Goal: Task Accomplishment & Management: Manage account settings

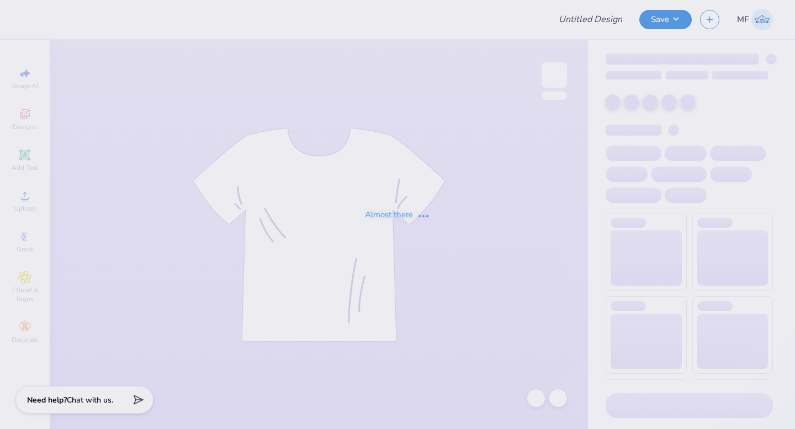
type input "rush"
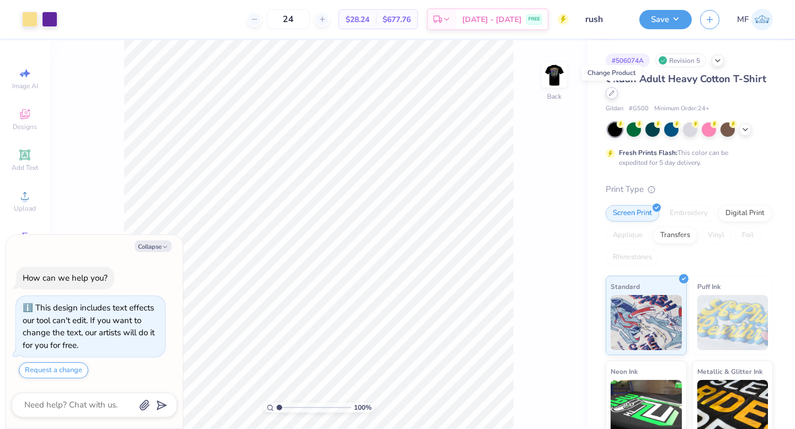
click at [612, 94] on icon at bounding box center [612, 93] width 6 height 6
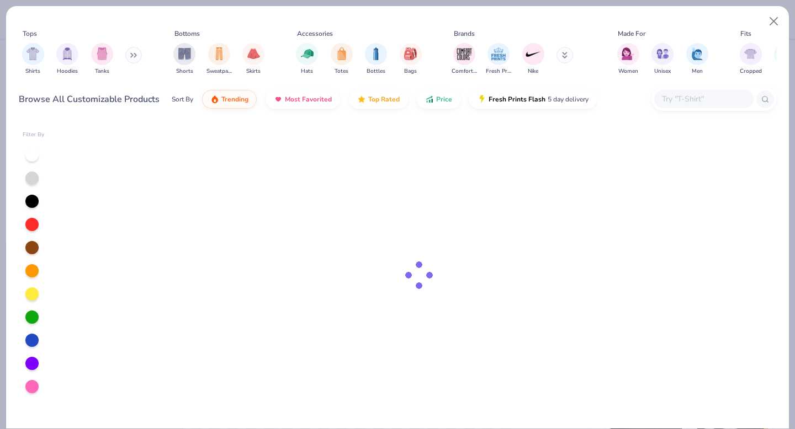
type textarea "x"
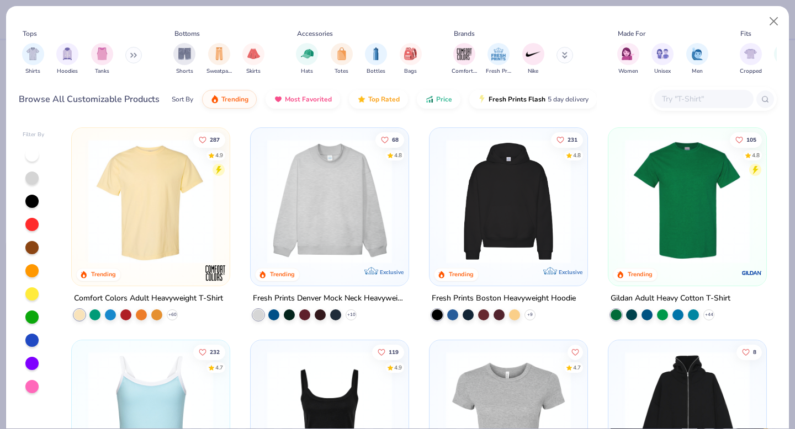
click at [689, 102] on input "text" at bounding box center [702, 99] width 85 height 13
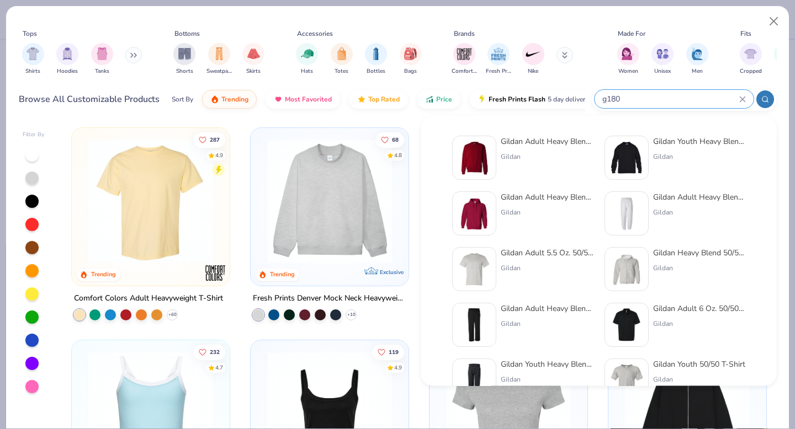
type input "g180"
click at [510, 159] on div "Gildan" at bounding box center [546, 157] width 93 height 10
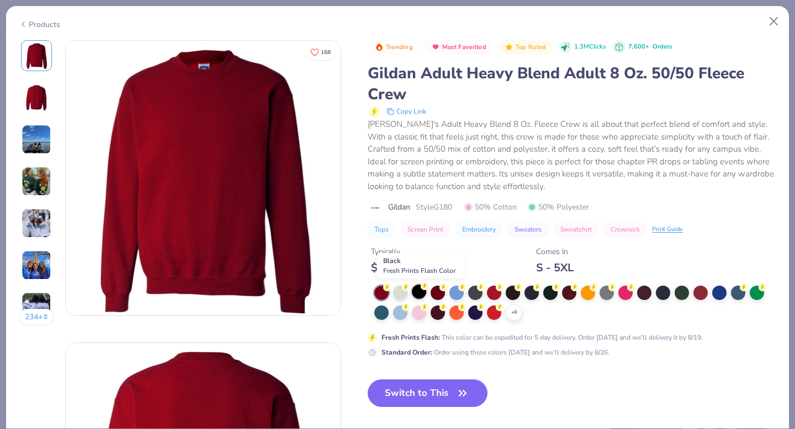
click at [419, 294] on div at bounding box center [419, 292] width 14 height 14
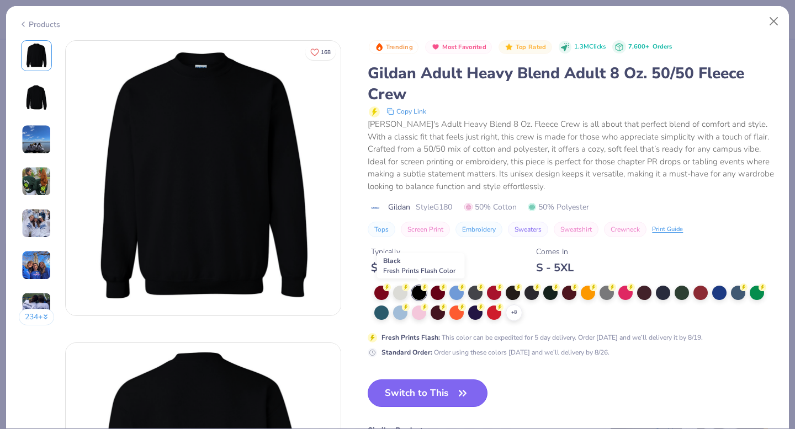
click at [418, 398] on button "Switch to This" at bounding box center [427, 394] width 120 height 28
click at [433, 396] on button "Switch to This" at bounding box center [427, 394] width 120 height 28
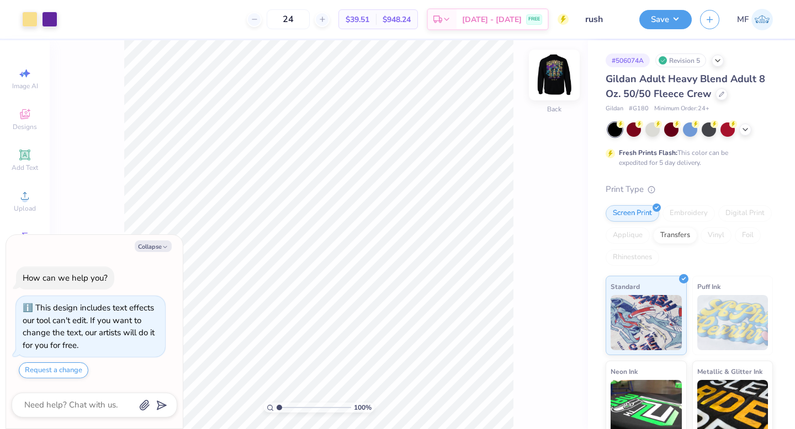
click at [553, 79] on img at bounding box center [554, 75] width 44 height 44
click at [659, 23] on button "Save" at bounding box center [665, 17] width 52 height 19
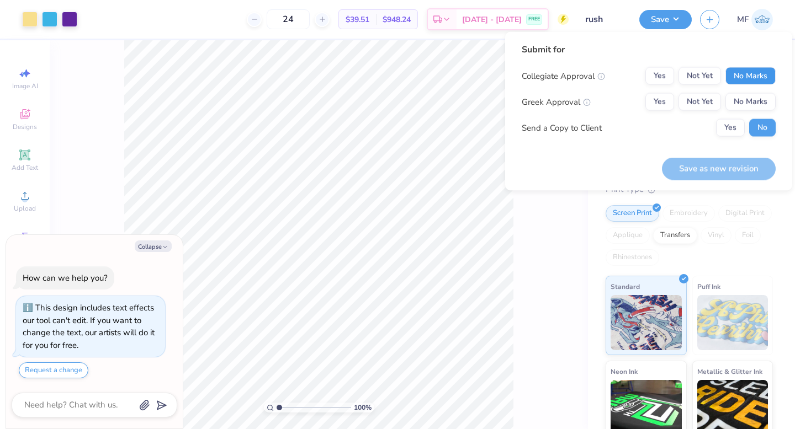
click at [739, 73] on button "No Marks" at bounding box center [750, 76] width 50 height 18
click at [663, 103] on button "Yes" at bounding box center [659, 102] width 29 height 18
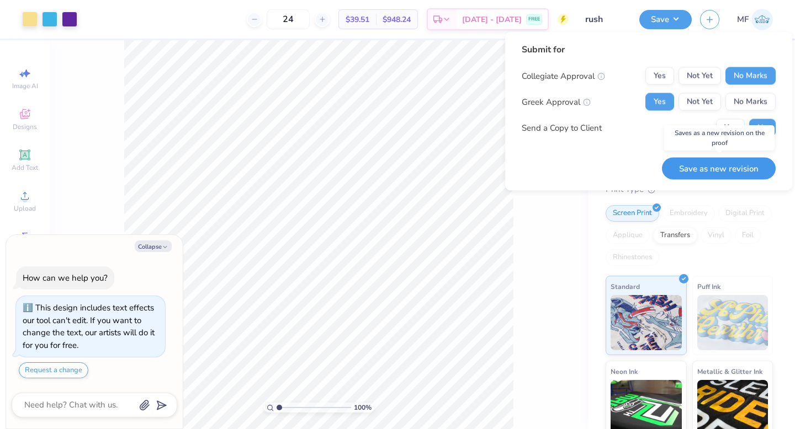
click at [699, 166] on button "Save as new revision" at bounding box center [719, 168] width 114 height 23
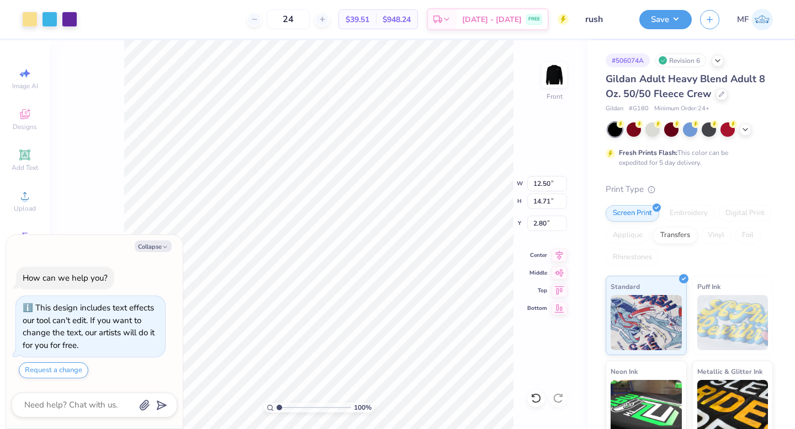
type textarea "x"
type input "3.00"
click at [530, 399] on div at bounding box center [536, 399] width 18 height 18
type textarea "x"
type input "3.00"
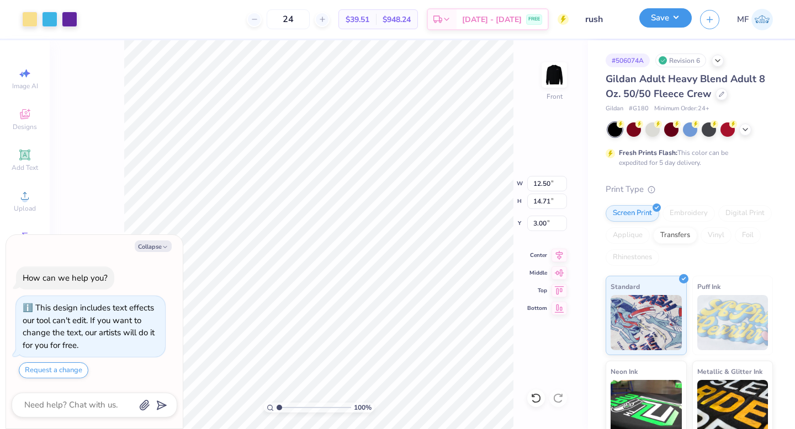
click at [651, 24] on button "Save" at bounding box center [665, 17] width 52 height 19
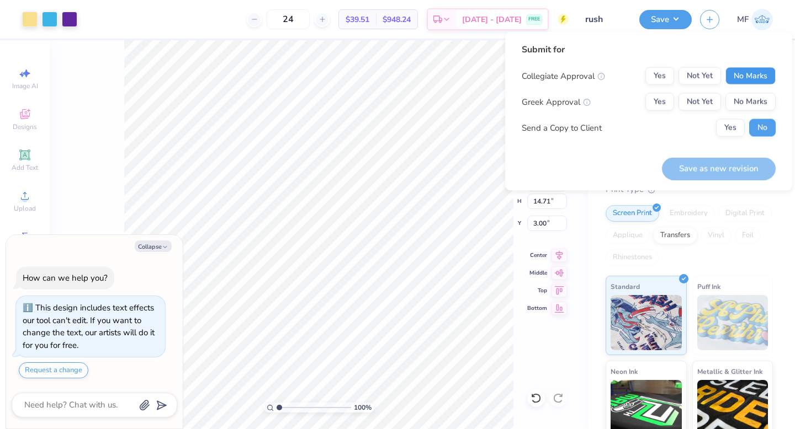
click at [743, 76] on button "No Marks" at bounding box center [750, 76] width 50 height 18
click at [665, 95] on button "Yes" at bounding box center [659, 102] width 29 height 18
click at [702, 170] on button "Save as new revision" at bounding box center [719, 168] width 114 height 23
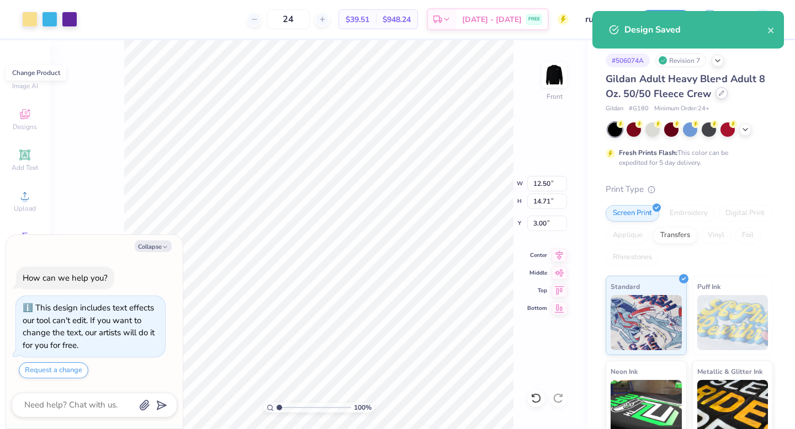
click at [719, 93] on icon at bounding box center [721, 93] width 6 height 6
type textarea "x"
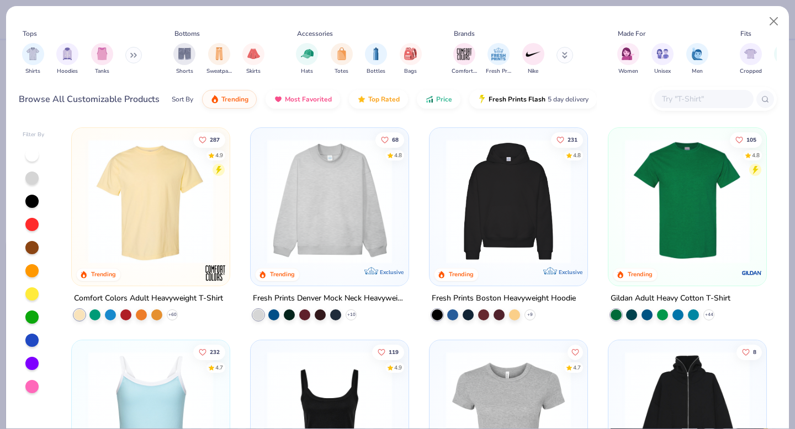
click at [677, 95] on input "text" at bounding box center [702, 99] width 85 height 13
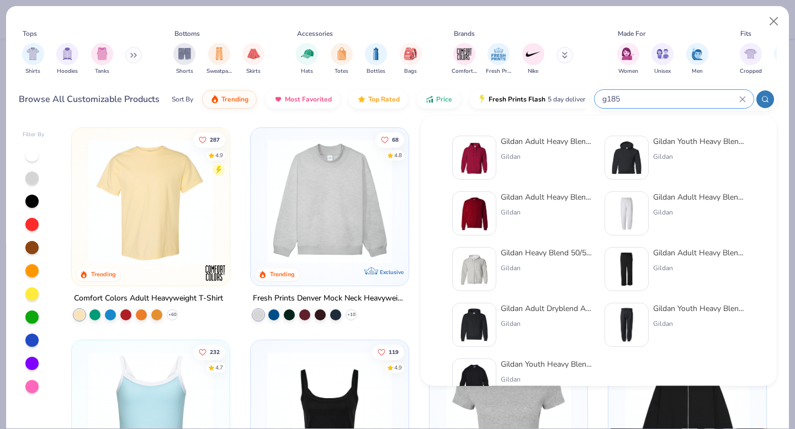
type input "g185"
click at [479, 156] on img at bounding box center [474, 158] width 34 height 34
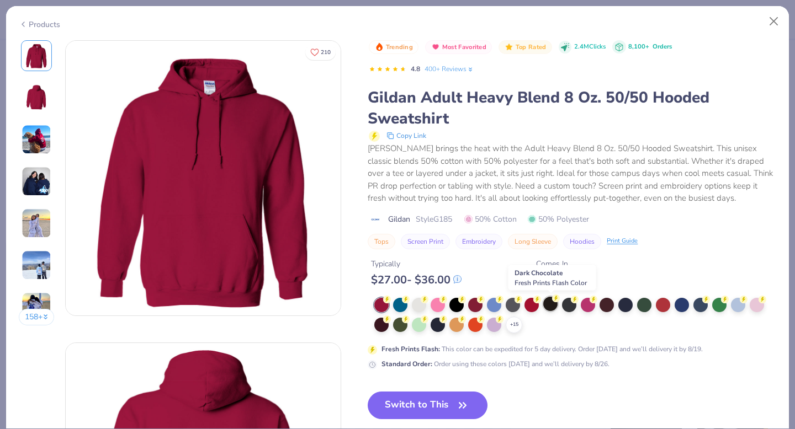
click at [550, 309] on div at bounding box center [550, 304] width 14 height 14
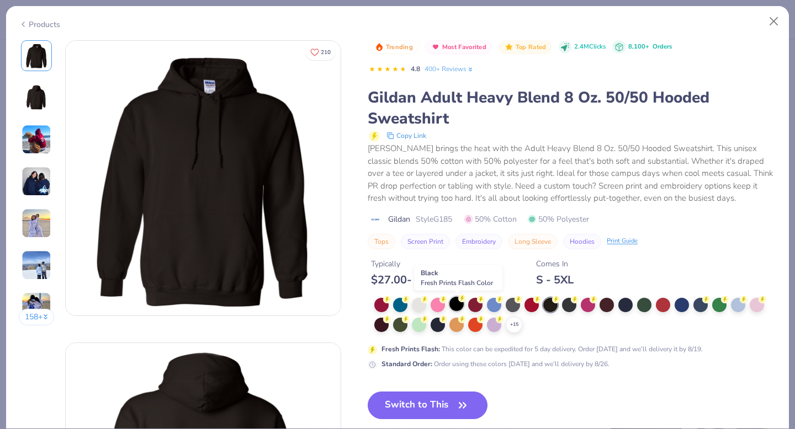
click at [391, 302] on circle at bounding box center [387, 300] width 8 height 8
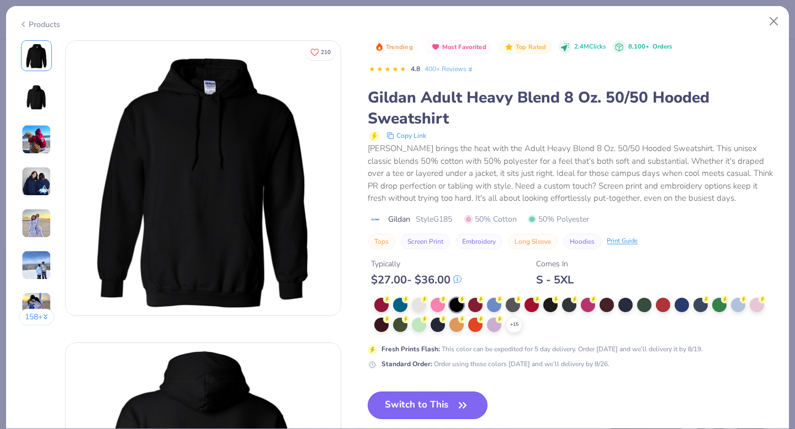
click at [422, 403] on button "Switch to This" at bounding box center [427, 406] width 120 height 28
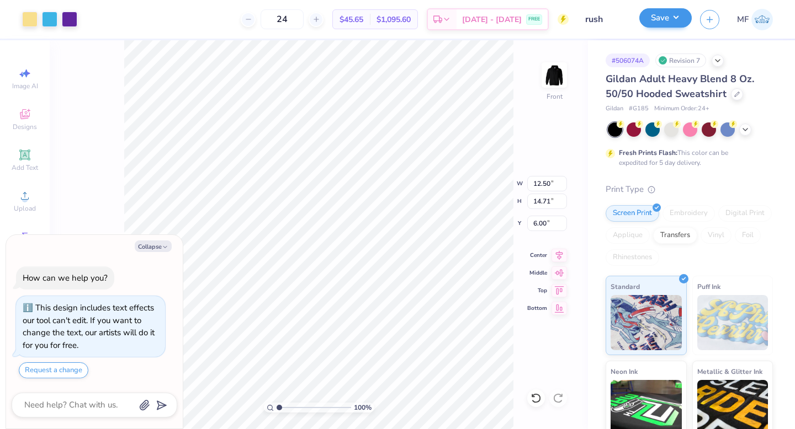
click at [652, 18] on button "Save" at bounding box center [665, 17] width 52 height 19
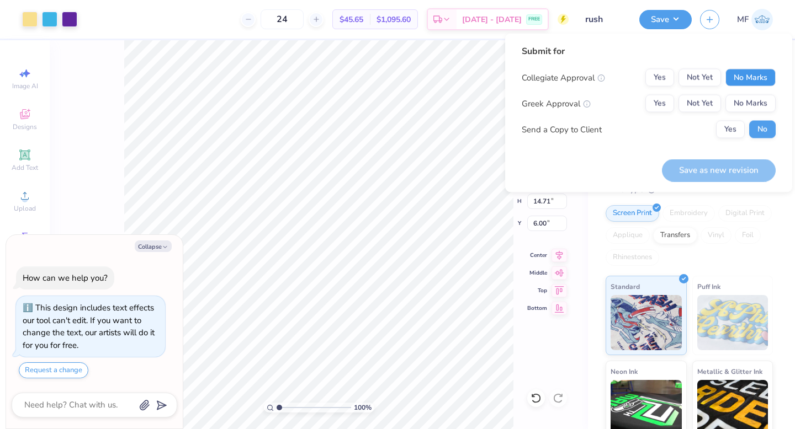
click at [751, 76] on button "No Marks" at bounding box center [750, 78] width 50 height 18
click at [658, 107] on button "Yes" at bounding box center [659, 104] width 29 height 18
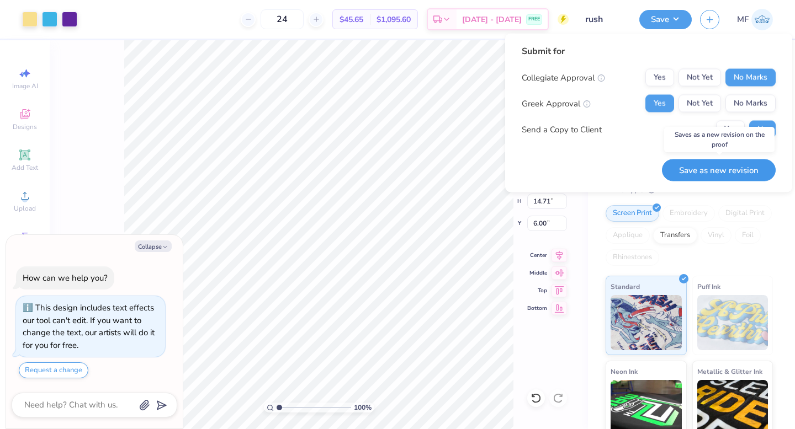
click at [705, 169] on button "Save as new revision" at bounding box center [719, 170] width 114 height 23
type textarea "x"
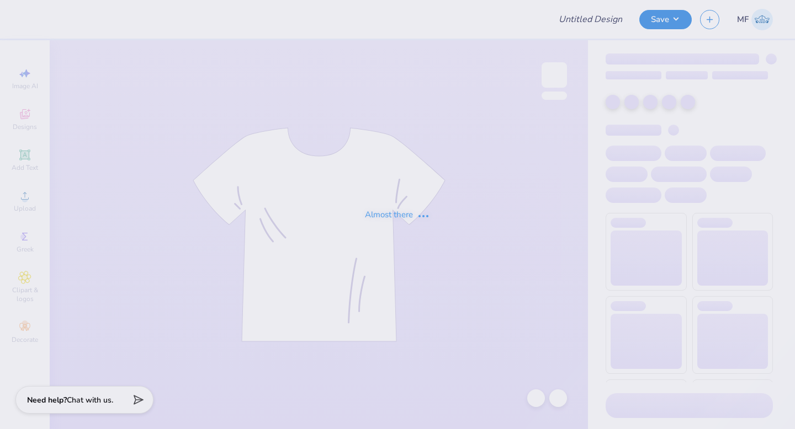
type input "rush"
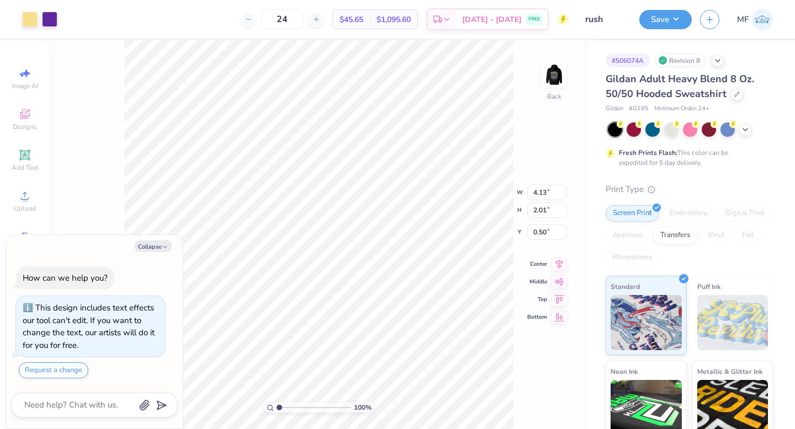
type textarea "x"
type input "3.00"
click at [661, 19] on button "Save" at bounding box center [665, 17] width 52 height 19
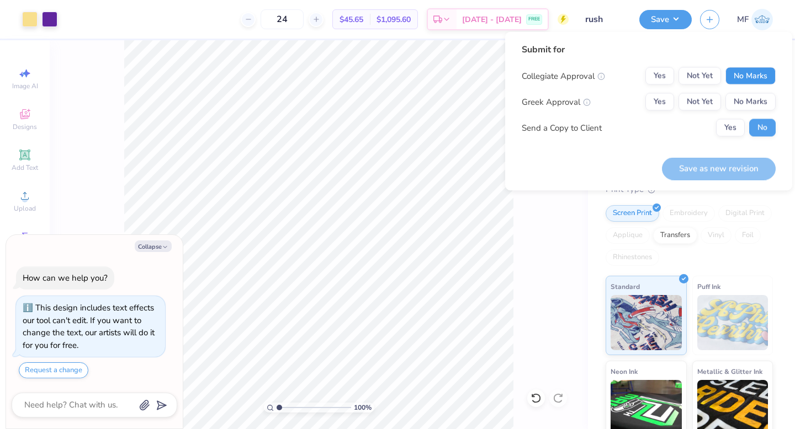
click at [737, 81] on button "No Marks" at bounding box center [750, 76] width 50 height 18
click at [662, 106] on button "Yes" at bounding box center [659, 102] width 29 height 18
click at [697, 170] on button "Save as new revision" at bounding box center [719, 168] width 114 height 23
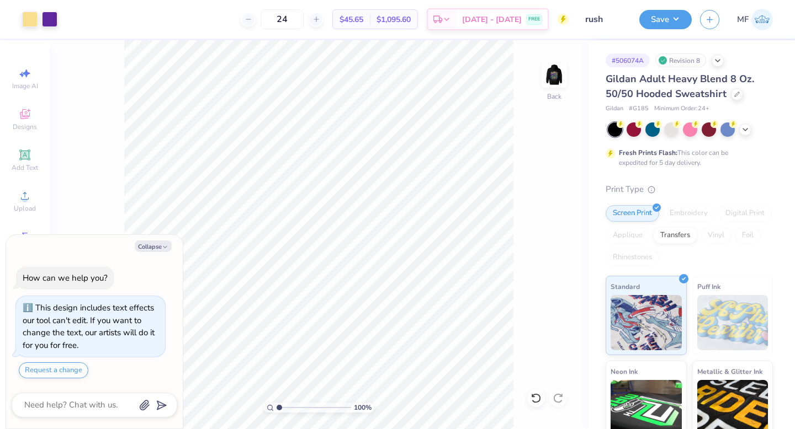
click at [673, 18] on button "Save" at bounding box center [665, 19] width 52 height 19
click at [668, 23] on button "Save" at bounding box center [665, 19] width 52 height 19
type textarea "x"
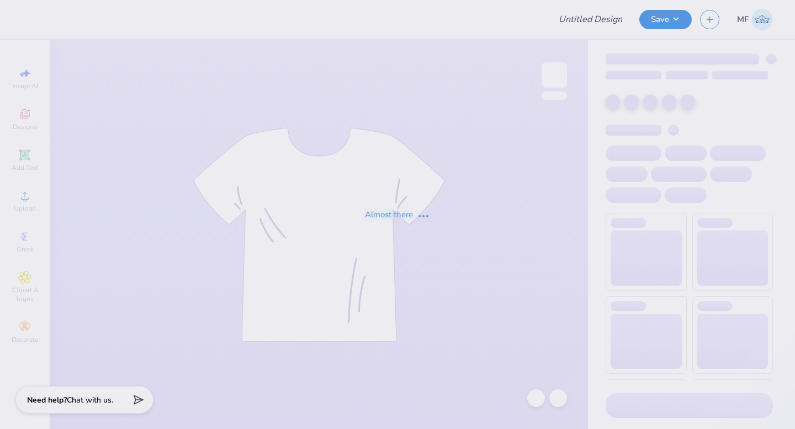
type input "rush"
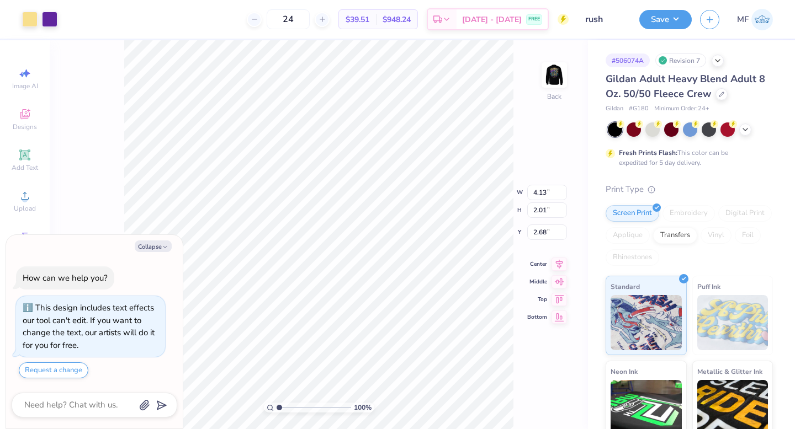
type textarea "x"
type input "3.00"
click at [671, 25] on button "Save" at bounding box center [665, 17] width 52 height 19
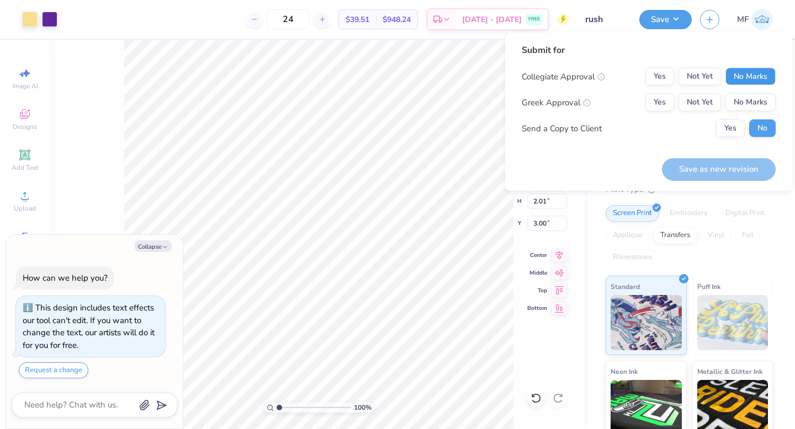
click at [740, 82] on button "No Marks" at bounding box center [750, 77] width 50 height 18
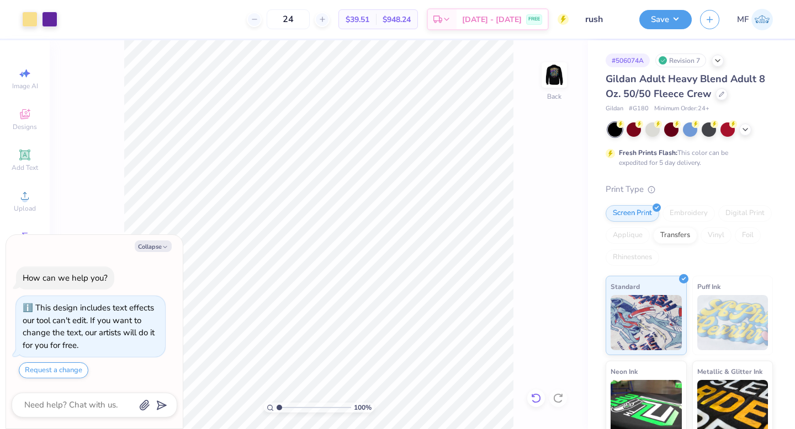
click at [533, 399] on icon at bounding box center [535, 398] width 11 height 11
type textarea "x"
type input "3.00"
click at [675, 22] on button "Save" at bounding box center [665, 17] width 52 height 19
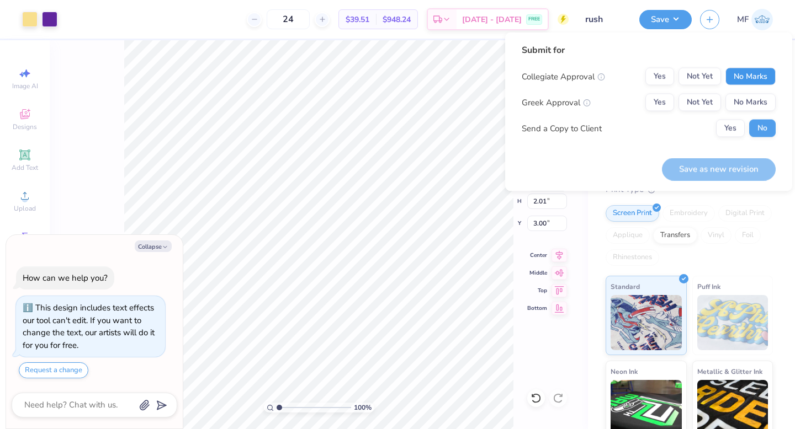
click at [738, 80] on button "No Marks" at bounding box center [750, 77] width 50 height 18
click at [652, 100] on button "Yes" at bounding box center [659, 103] width 29 height 18
click at [690, 167] on button "Save as new revision" at bounding box center [719, 169] width 114 height 23
type textarea "x"
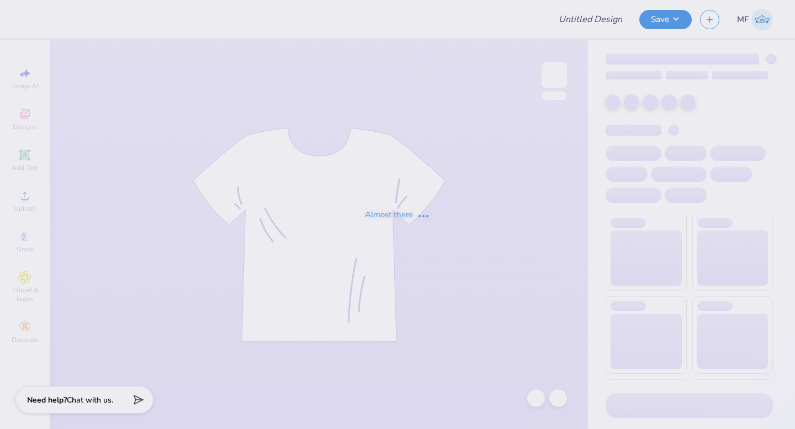
type input "rush"
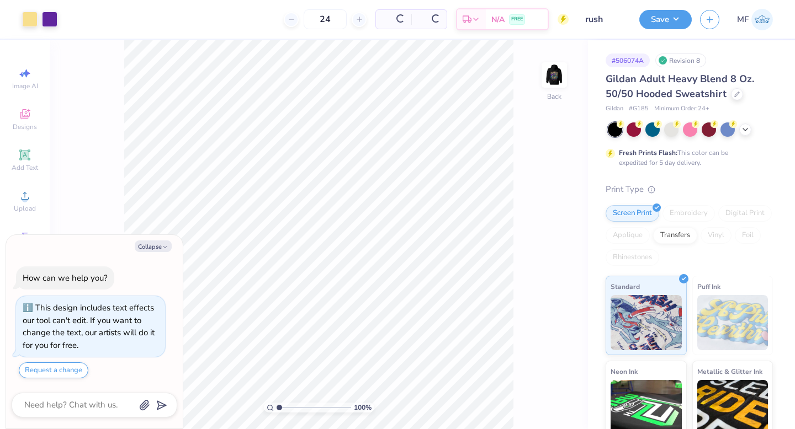
type textarea "x"
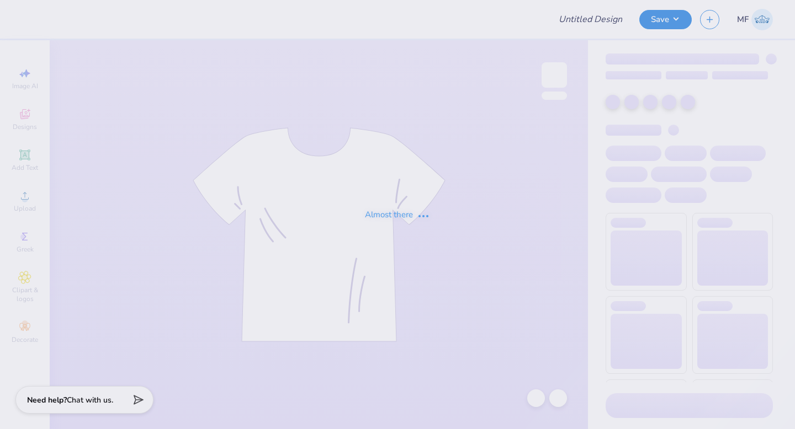
type input "Phi Sig Bids Baby Tee"
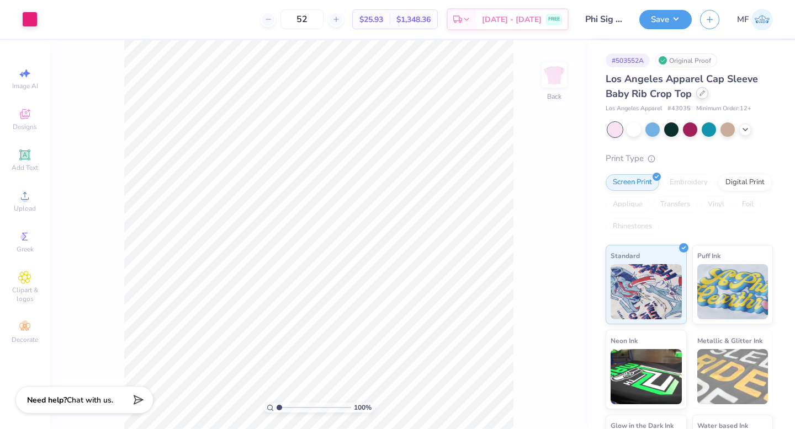
click at [700, 95] on icon at bounding box center [702, 93] width 4 height 4
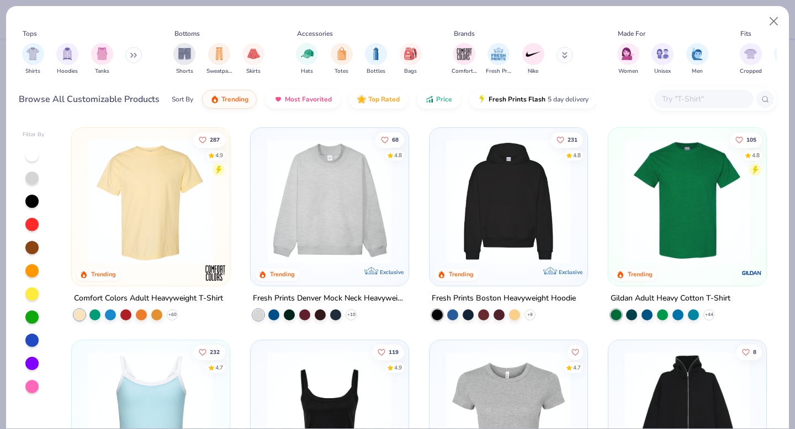
click at [683, 95] on input "text" at bounding box center [702, 99] width 85 height 13
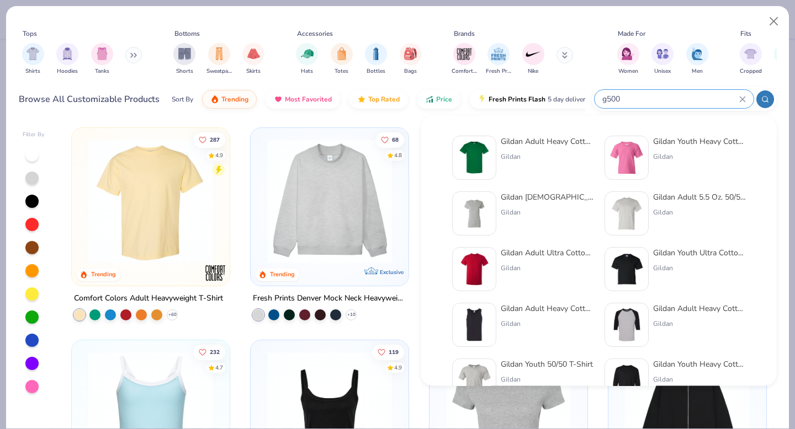
type input "g500"
click at [508, 142] on div "Gildan Adult Heavy Cotton T-Shirt" at bounding box center [546, 142] width 93 height 12
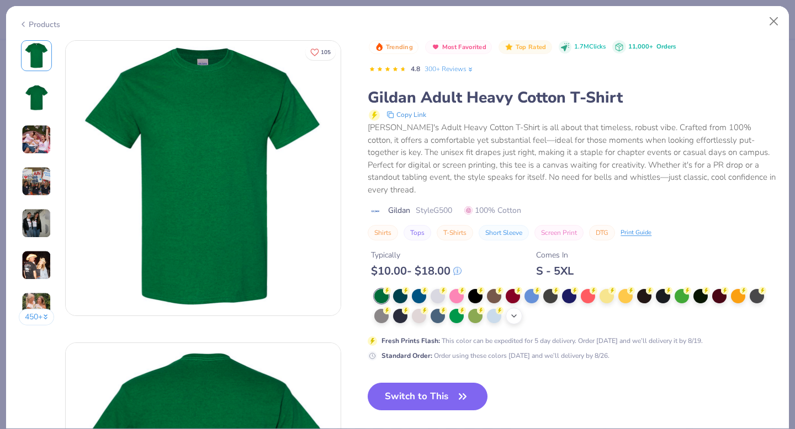
click at [519, 308] on div "+ 22" at bounding box center [513, 316] width 17 height 17
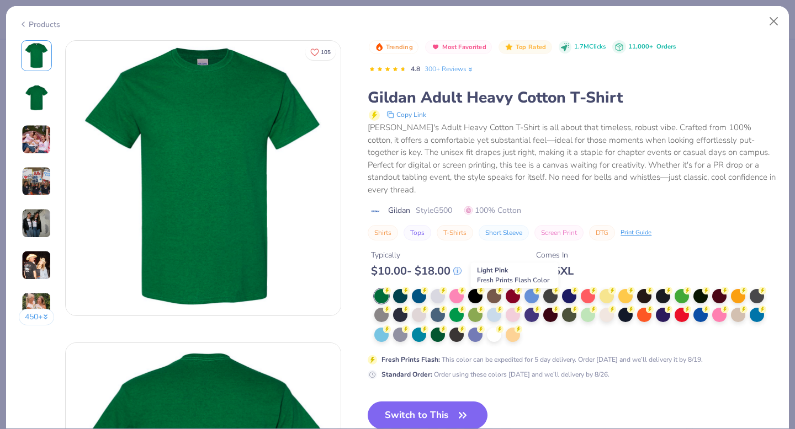
click at [519, 308] on div at bounding box center [512, 315] width 14 height 14
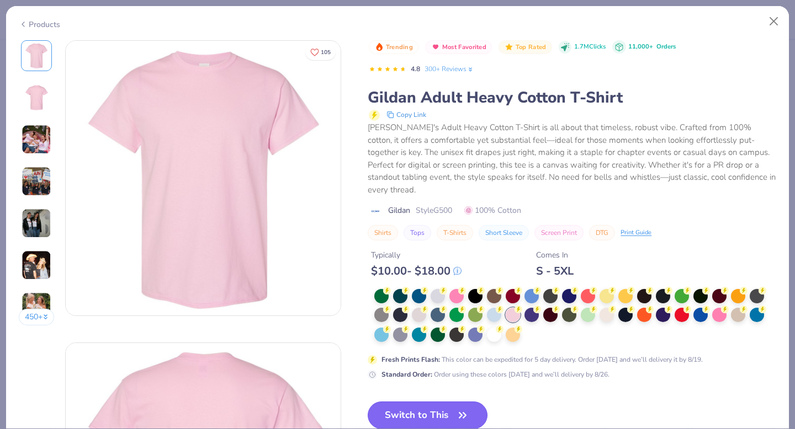
click at [445, 402] on button "Switch to This" at bounding box center [427, 416] width 120 height 28
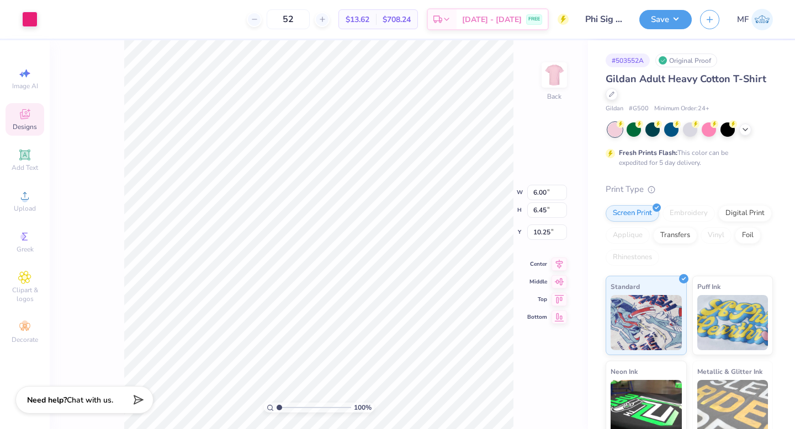
type input "3.00"
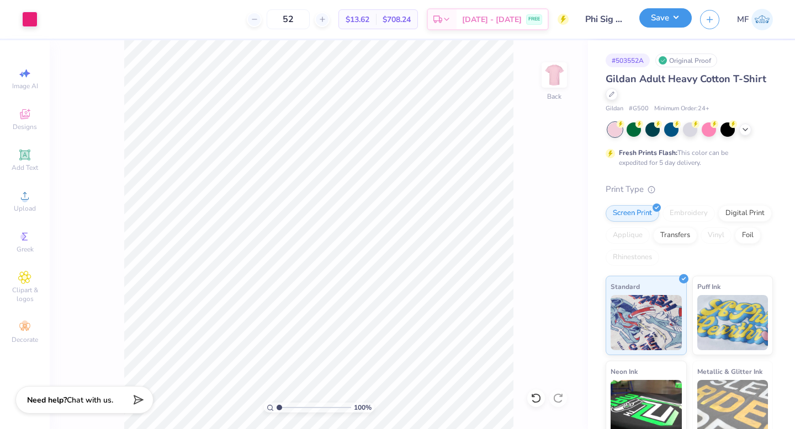
click at [654, 23] on button "Save" at bounding box center [665, 17] width 52 height 19
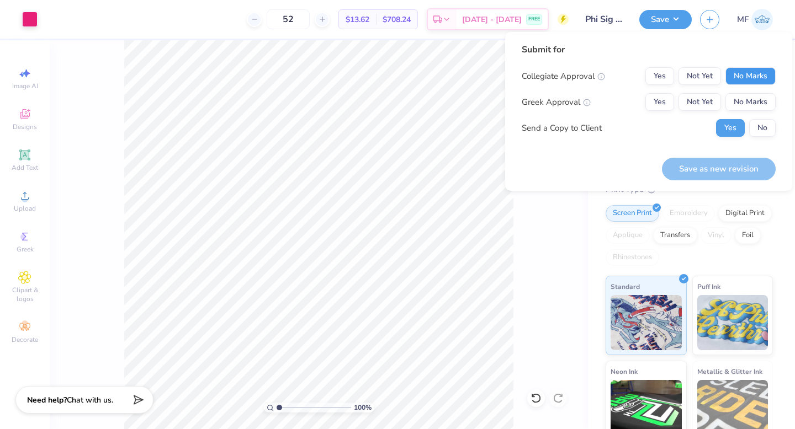
click at [755, 77] on button "No Marks" at bounding box center [750, 76] width 50 height 18
click at [662, 108] on button "Yes" at bounding box center [659, 102] width 29 height 18
click at [758, 124] on button "No" at bounding box center [762, 128] width 26 height 18
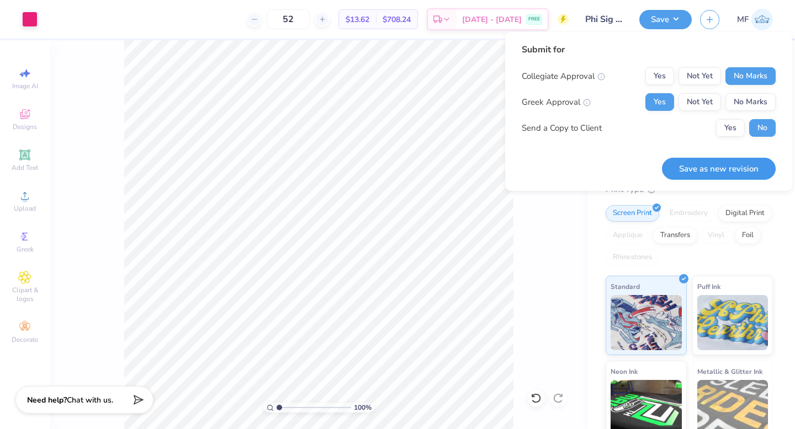
click at [753, 175] on button "Save as new revision" at bounding box center [719, 169] width 114 height 23
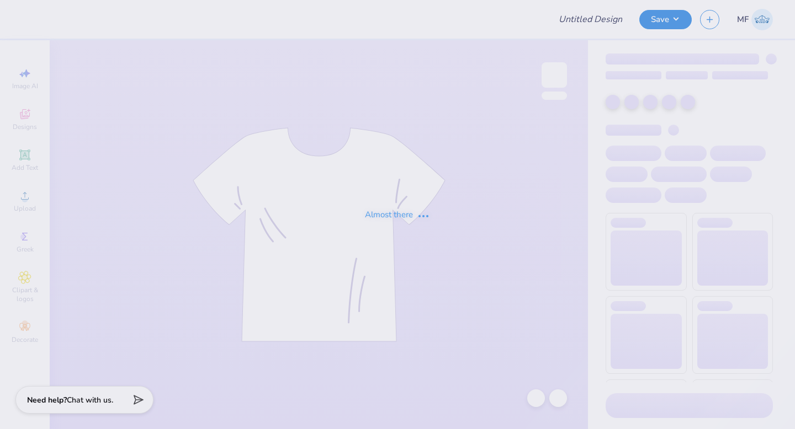
type input "Phi Sig Bids Baby Tee"
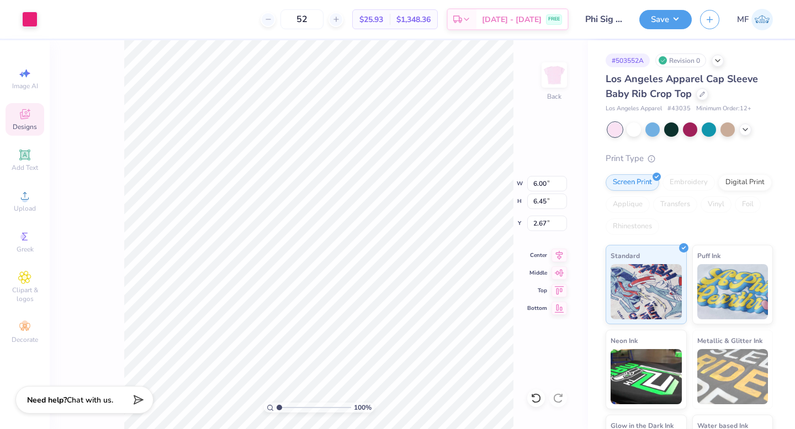
type input "3.00"
type input "2.50"
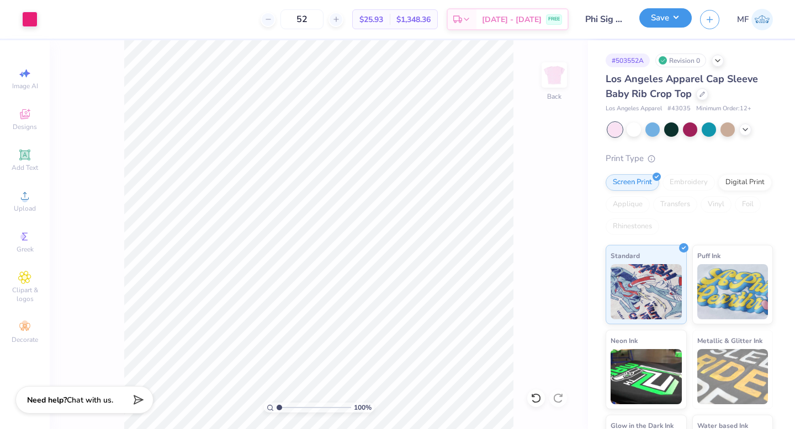
click at [661, 24] on button "Save" at bounding box center [665, 17] width 52 height 19
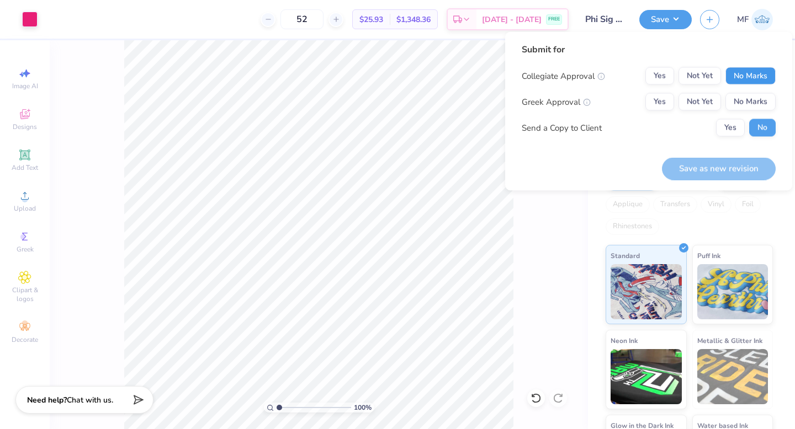
click at [751, 78] on button "No Marks" at bounding box center [750, 76] width 50 height 18
click at [662, 103] on button "Yes" at bounding box center [659, 102] width 29 height 18
click at [718, 165] on button "Save as new revision" at bounding box center [719, 168] width 114 height 23
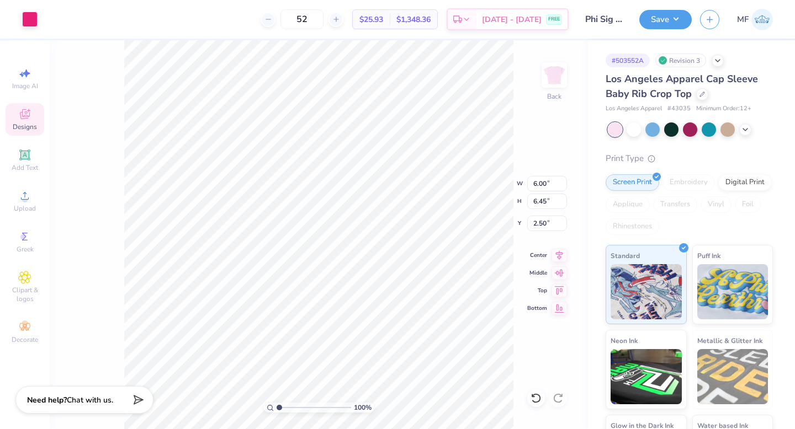
type input "3.00"
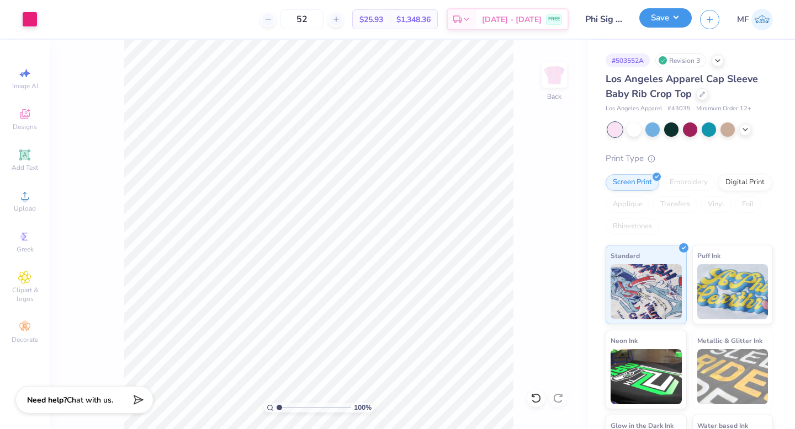
click at [671, 18] on button "Save" at bounding box center [665, 17] width 52 height 19
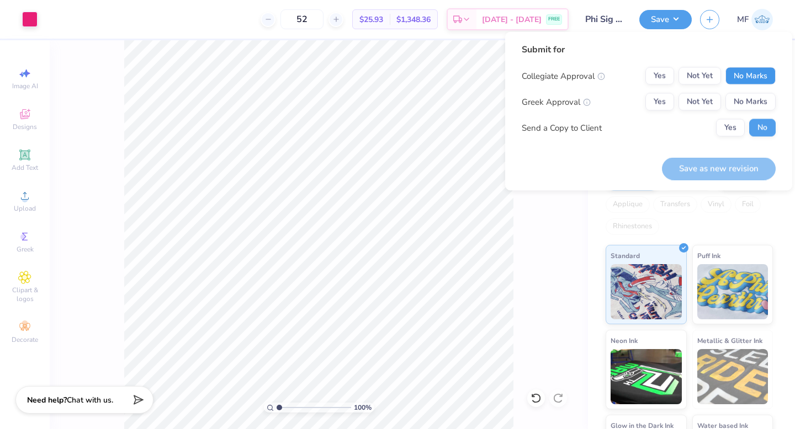
click at [758, 81] on button "No Marks" at bounding box center [750, 76] width 50 height 18
click at [752, 99] on button "No Marks" at bounding box center [750, 102] width 50 height 18
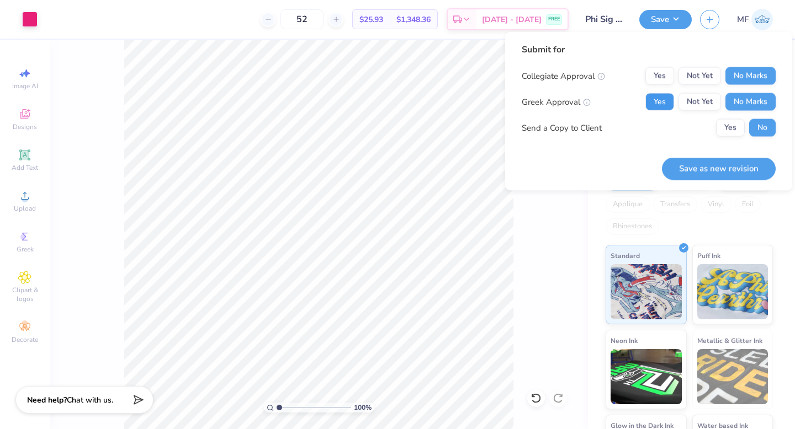
click at [659, 106] on button "Yes" at bounding box center [659, 102] width 29 height 18
click at [705, 167] on button "Save as new revision" at bounding box center [719, 168] width 114 height 23
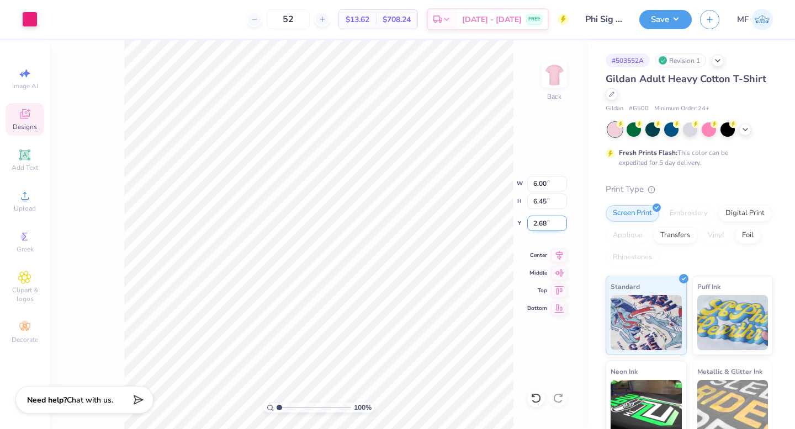
click at [545, 224] on input "2.68" at bounding box center [547, 223] width 40 height 15
type input "2.50"
click at [545, 225] on input "2.68" at bounding box center [547, 223] width 40 height 15
click at [561, 222] on input "2.69" at bounding box center [547, 223] width 40 height 15
click at [562, 229] on input "2.69" at bounding box center [547, 223] width 40 height 15
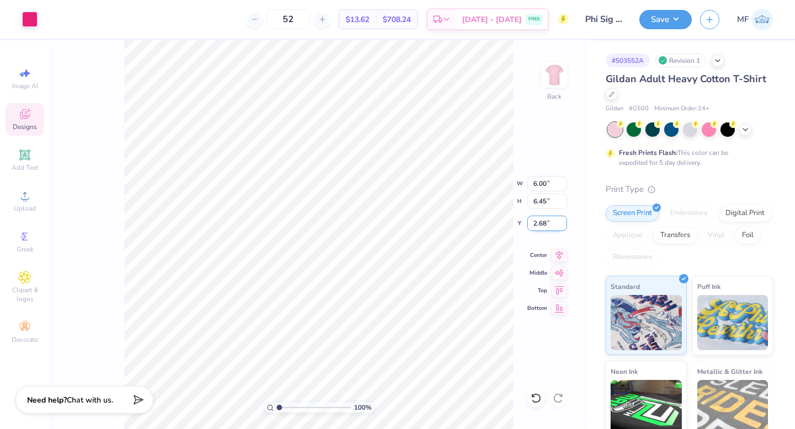
click at [562, 226] on input "2.68" at bounding box center [547, 223] width 40 height 15
click at [562, 226] on input "2.67" at bounding box center [547, 223] width 40 height 15
click at [562, 226] on input "2.66" at bounding box center [547, 223] width 40 height 15
click at [562, 226] on input "2.65" at bounding box center [547, 223] width 40 height 15
click at [562, 226] on input "2.64" at bounding box center [547, 223] width 40 height 15
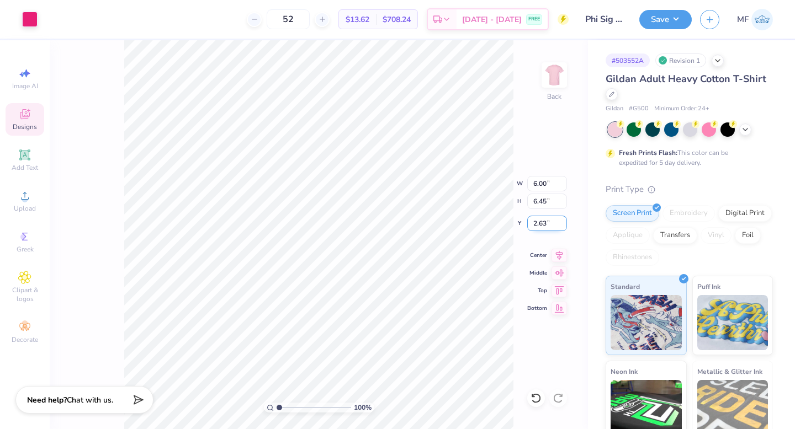
click at [562, 226] on input "2.63" at bounding box center [547, 223] width 40 height 15
click at [562, 226] on input "2.62" at bounding box center [547, 223] width 40 height 15
click at [562, 226] on input "2.61" at bounding box center [547, 223] width 40 height 15
click at [562, 226] on input "2.6" at bounding box center [547, 223] width 40 height 15
click at [562, 226] on input "2.59" at bounding box center [547, 223] width 40 height 15
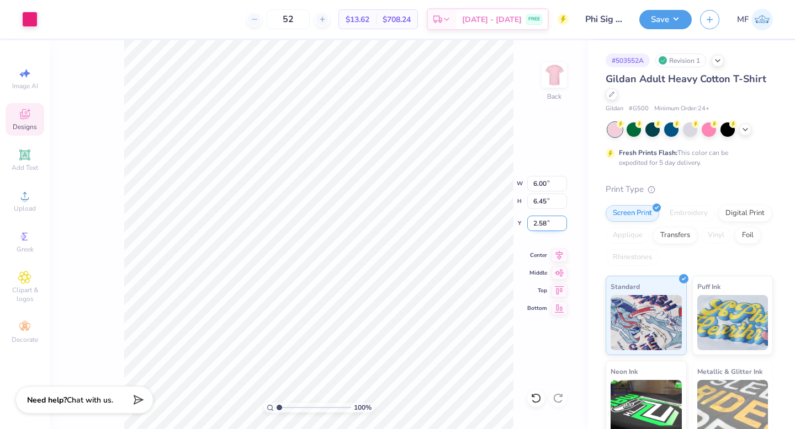
click at [562, 226] on input "2.58" at bounding box center [547, 223] width 40 height 15
click at [562, 226] on input "2.57" at bounding box center [547, 223] width 40 height 15
click at [562, 226] on input "2.56" at bounding box center [547, 223] width 40 height 15
click at [562, 226] on input "2.55" at bounding box center [547, 223] width 40 height 15
click at [562, 226] on input "2.54" at bounding box center [547, 223] width 40 height 15
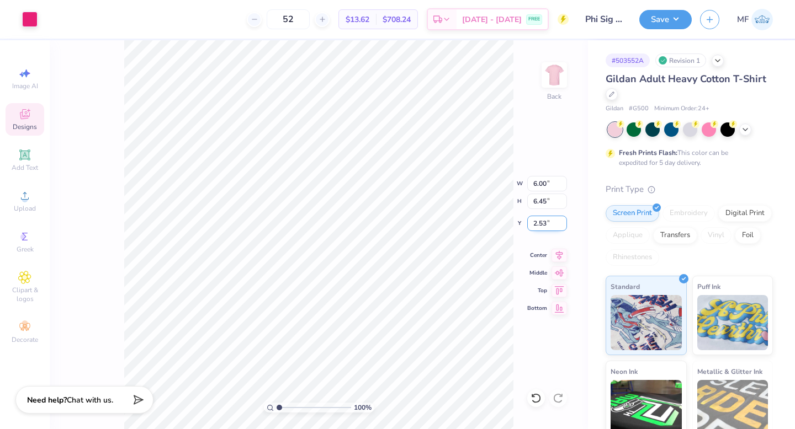
click at [562, 226] on input "2.53" at bounding box center [547, 223] width 40 height 15
click at [562, 226] on input "2.52" at bounding box center [547, 223] width 40 height 15
click at [562, 226] on input "2.51" at bounding box center [547, 223] width 40 height 15
click at [562, 226] on input "2.5" at bounding box center [547, 223] width 40 height 15
click at [573, 228] on div "100 % Back W 6.00 6.00 " H 6.45 6.45 " Y 2.5 2.5 " Center Middle Top Bottom" at bounding box center [319, 234] width 538 height 389
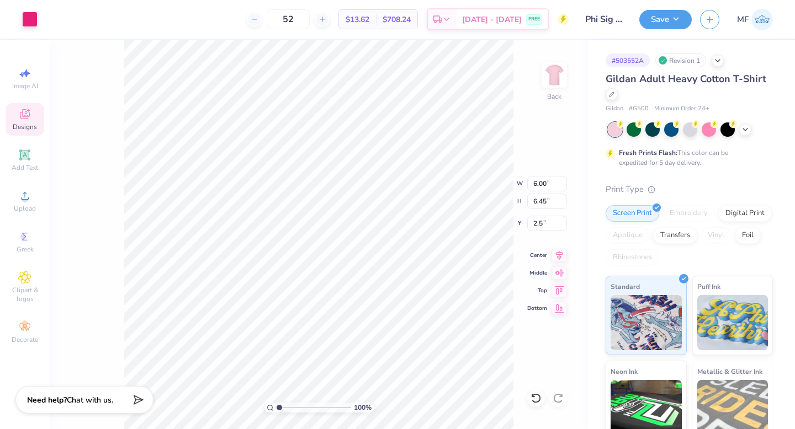
type input "2.50"
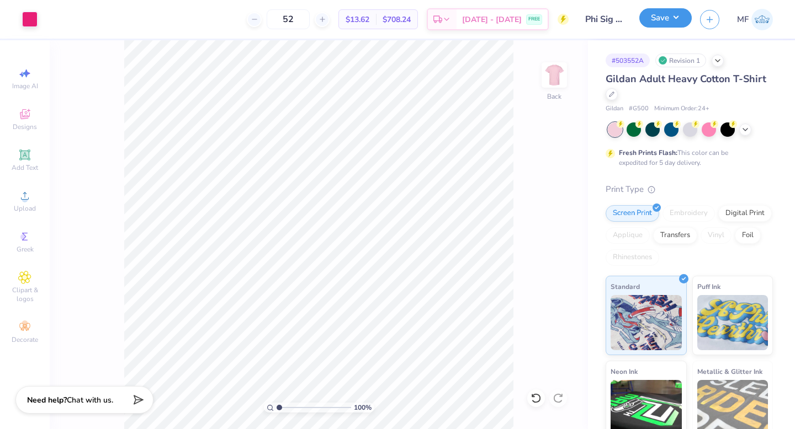
click at [662, 26] on button "Save" at bounding box center [665, 17] width 52 height 19
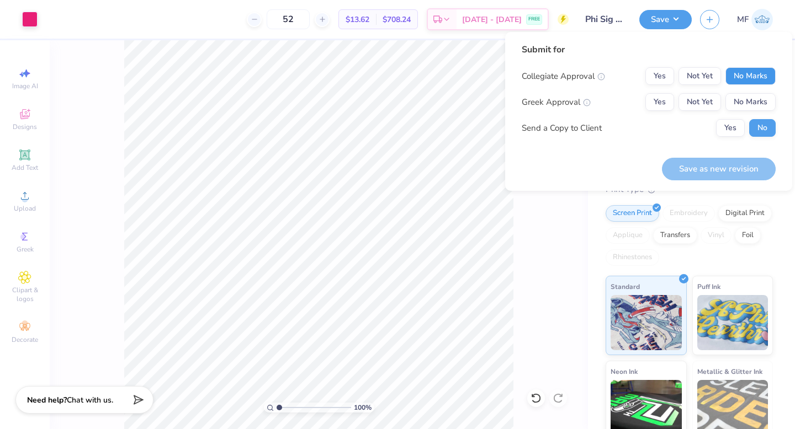
click at [755, 81] on button "No Marks" at bounding box center [750, 76] width 50 height 18
click at [667, 97] on button "Yes" at bounding box center [659, 102] width 29 height 18
click at [702, 170] on button "Save as new revision" at bounding box center [719, 169] width 114 height 23
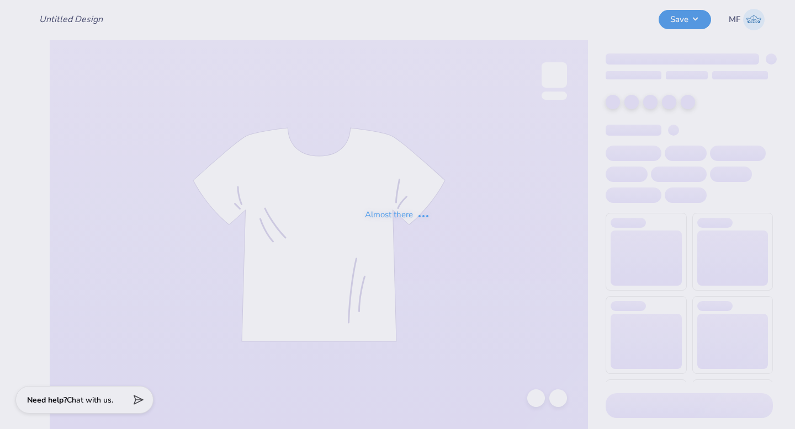
type input "Phi Sig Bids Baby Tee"
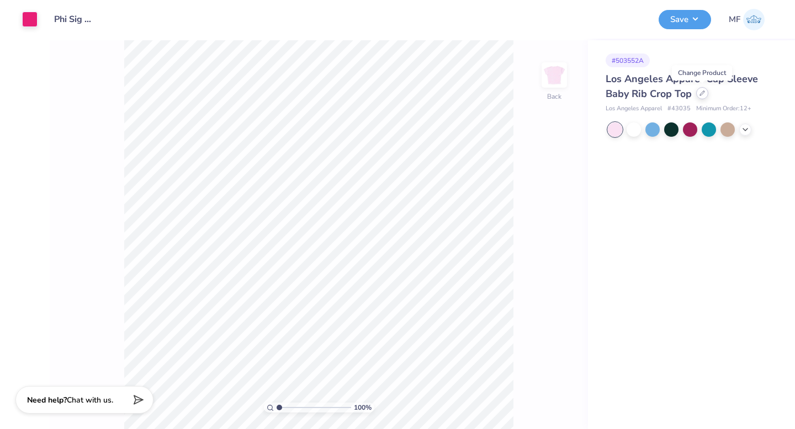
click at [705, 93] on div at bounding box center [702, 93] width 12 height 12
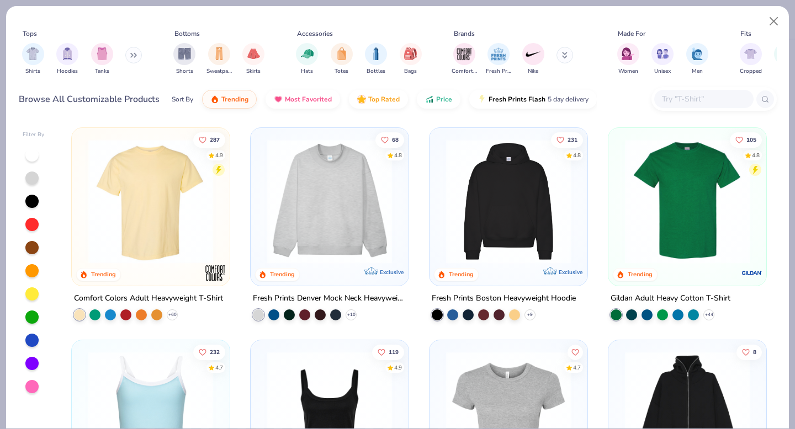
click at [158, 190] on img at bounding box center [151, 201] width 136 height 125
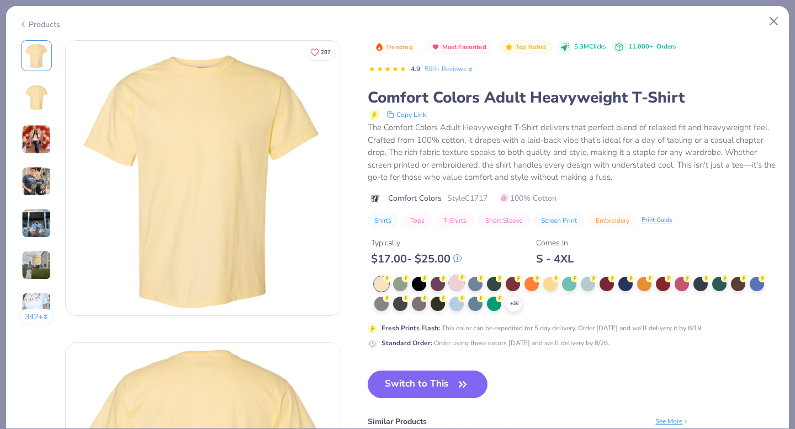
click at [456, 280] on div at bounding box center [456, 283] width 14 height 14
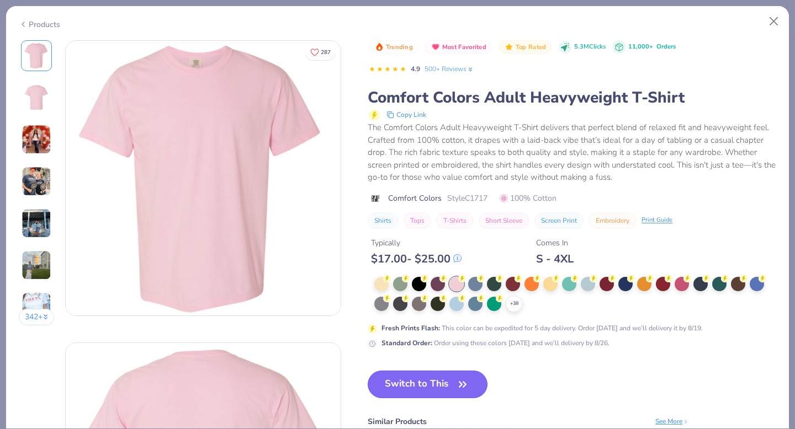
click at [432, 386] on button "Switch to This" at bounding box center [427, 385] width 120 height 28
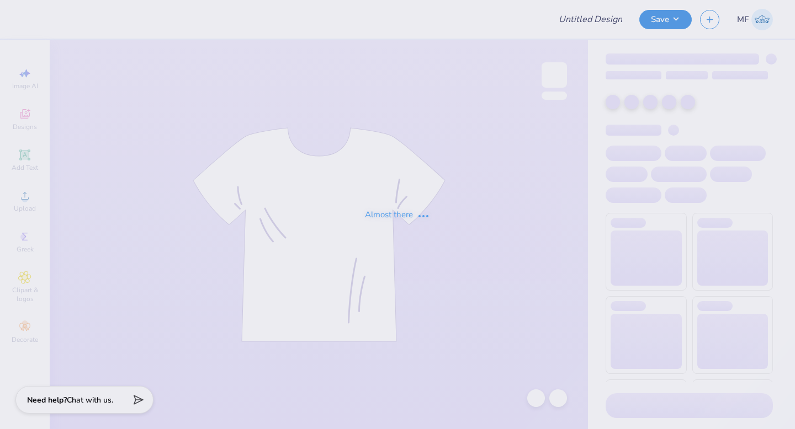
type input "Phi Sig Bids Baby Tee"
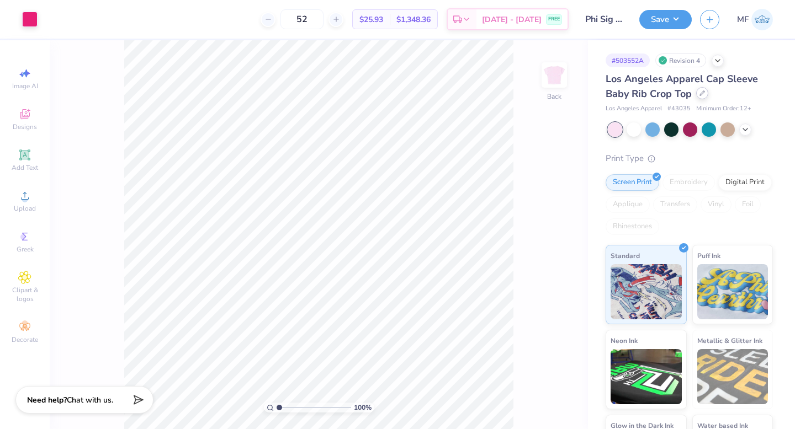
click at [702, 92] on icon at bounding box center [702, 93] width 6 height 6
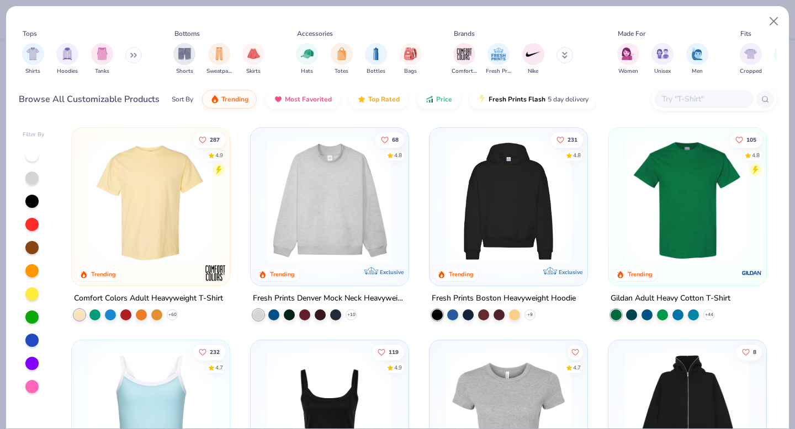
click at [109, 199] on img at bounding box center [151, 201] width 136 height 125
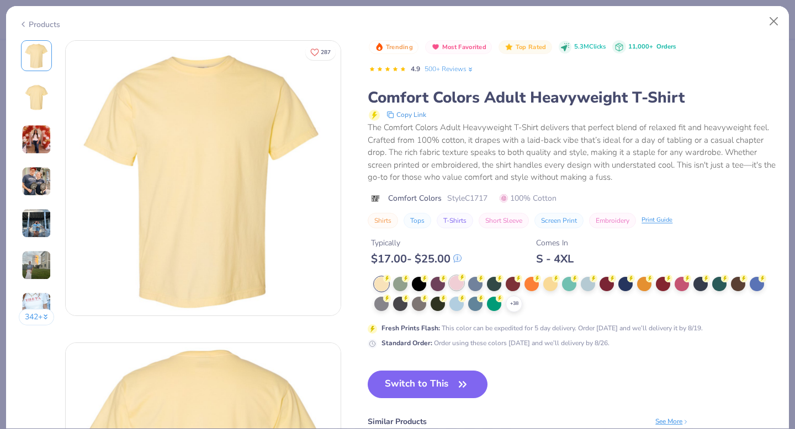
click at [456, 282] on div at bounding box center [456, 283] width 14 height 14
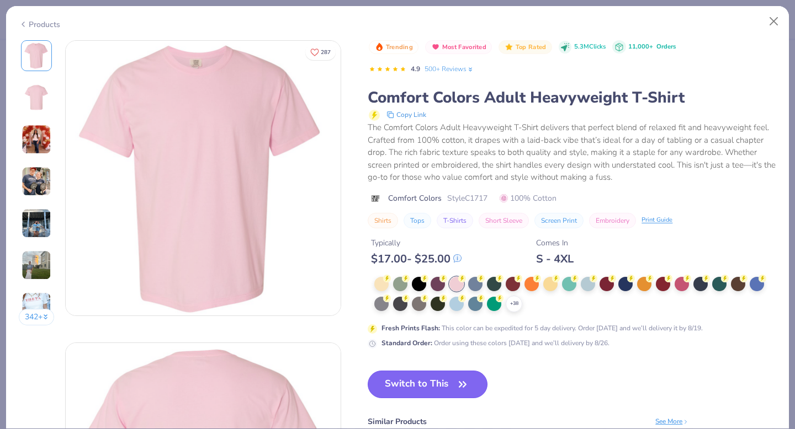
click at [431, 381] on button "Switch to This" at bounding box center [427, 385] width 120 height 28
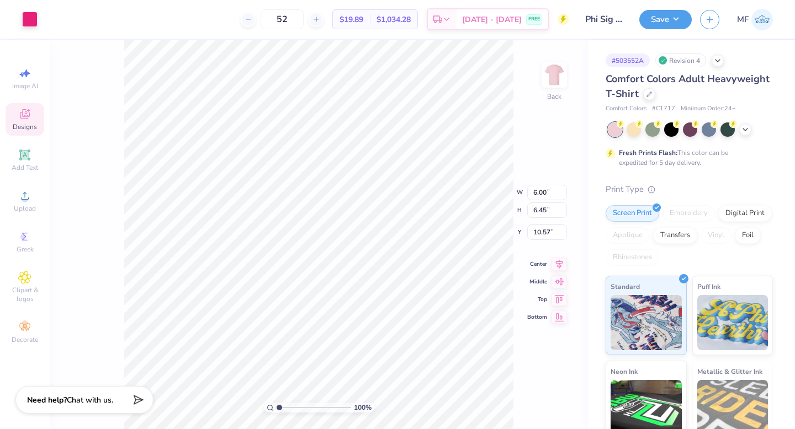
type input "3.00"
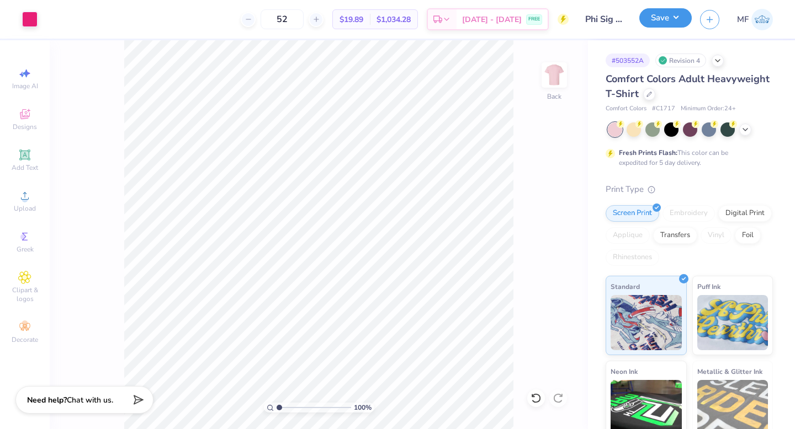
click at [669, 27] on button "Save" at bounding box center [665, 17] width 52 height 19
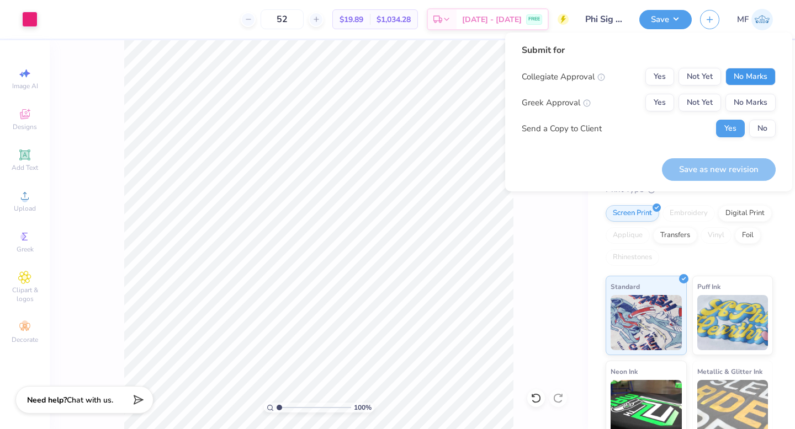
click at [737, 73] on button "No Marks" at bounding box center [750, 77] width 50 height 18
click at [658, 102] on button "Yes" at bounding box center [659, 103] width 29 height 18
click at [763, 124] on button "No" at bounding box center [762, 129] width 26 height 18
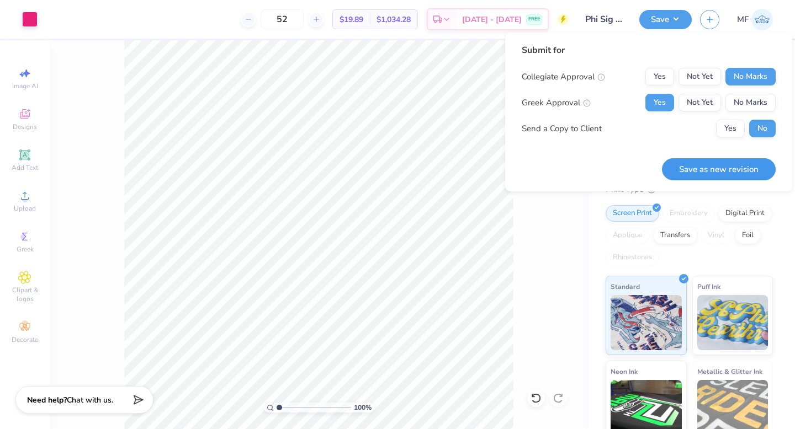
click at [740, 167] on button "Save as new revision" at bounding box center [719, 169] width 114 height 23
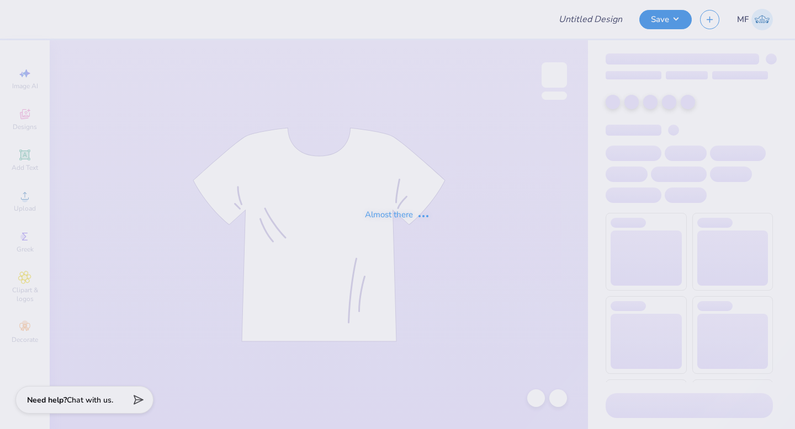
type input "Phi Sig Bids Baby Tee"
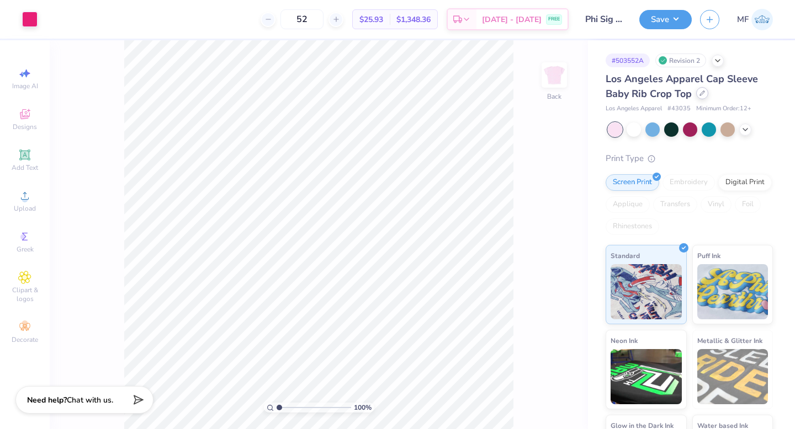
click at [702, 92] on icon at bounding box center [702, 93] width 6 height 6
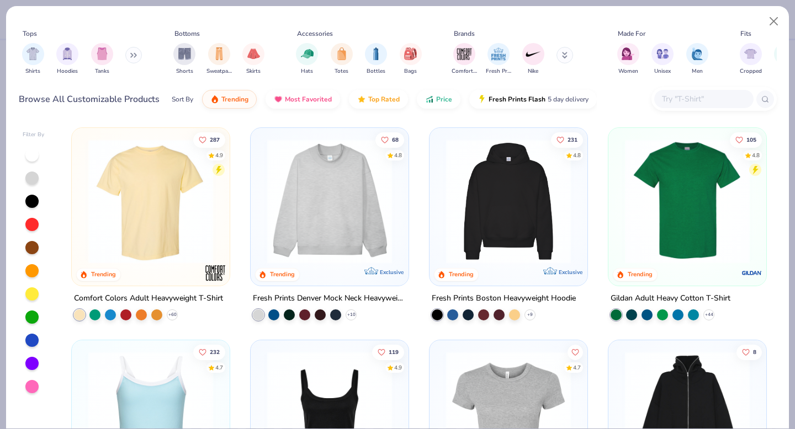
click at [671, 228] on img at bounding box center [687, 201] width 136 height 125
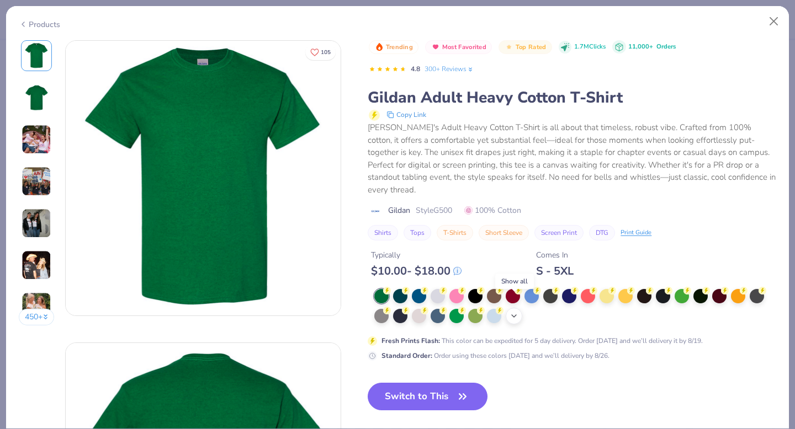
click at [511, 312] on icon at bounding box center [513, 316] width 9 height 9
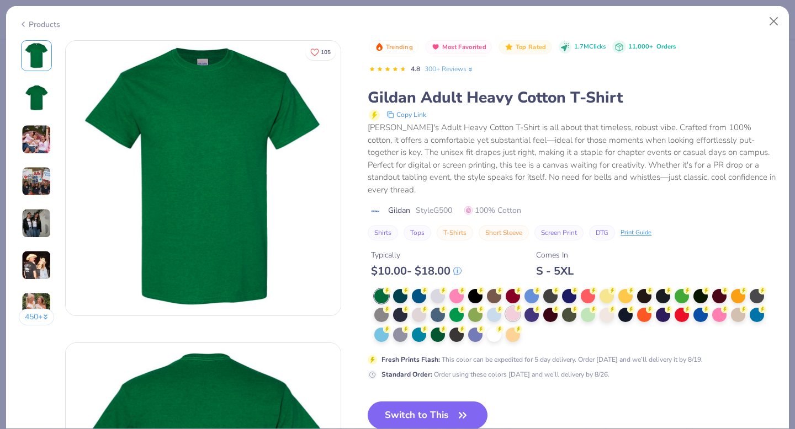
click at [514, 307] on div at bounding box center [512, 314] width 14 height 14
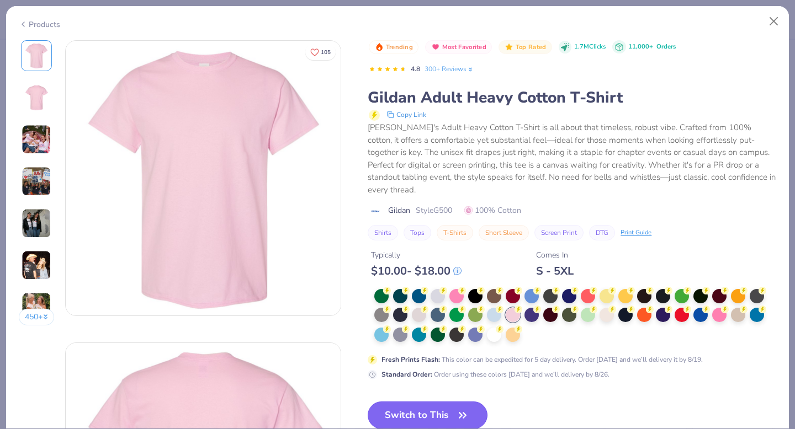
click at [433, 404] on button "Switch to This" at bounding box center [427, 416] width 120 height 28
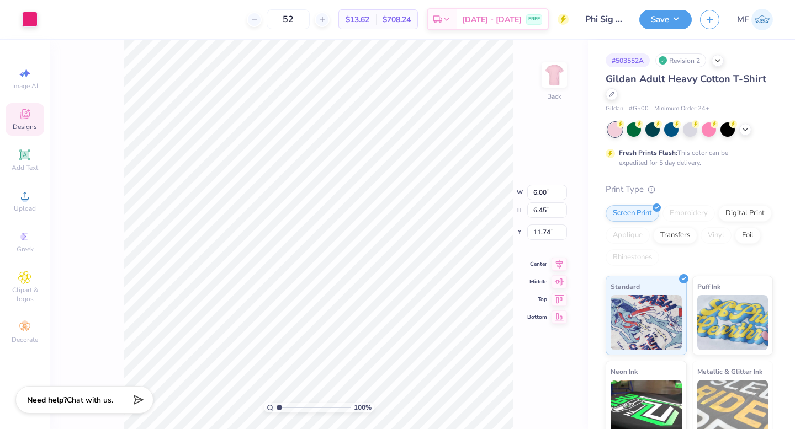
type input "3.00"
click at [675, 20] on button "Save" at bounding box center [665, 17] width 52 height 19
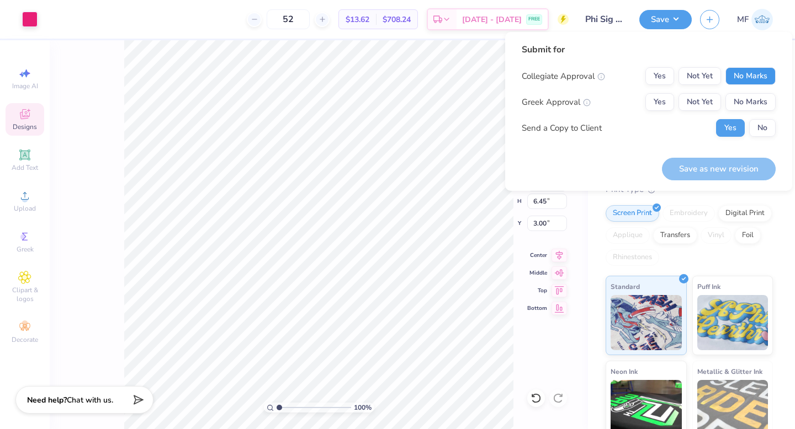
click at [747, 75] on button "No Marks" at bounding box center [750, 76] width 50 height 18
click at [672, 104] on button "Yes" at bounding box center [659, 102] width 29 height 18
click at [761, 130] on button "No" at bounding box center [762, 128] width 26 height 18
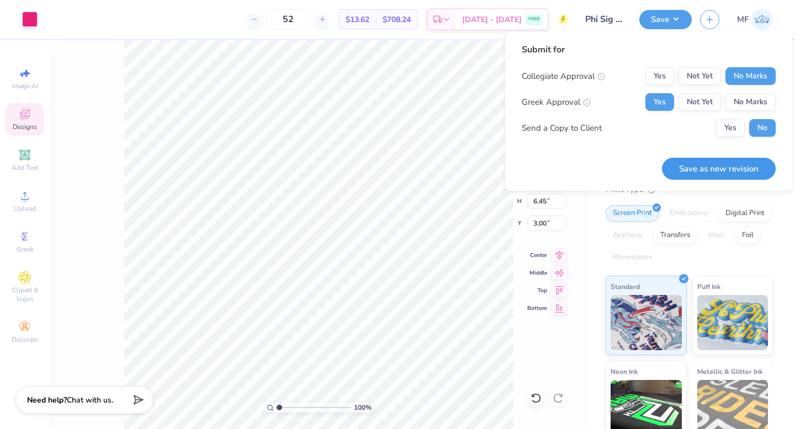
click at [755, 169] on button "Save as new revision" at bounding box center [719, 169] width 114 height 23
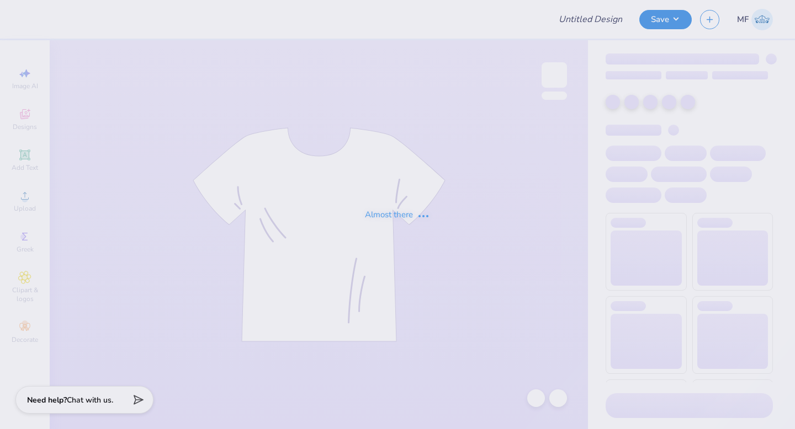
type input "rush"
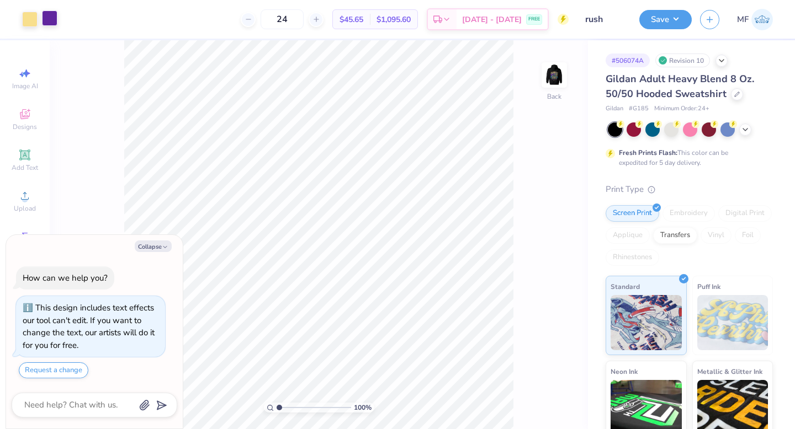
click at [47, 17] on div at bounding box center [49, 17] width 15 height 15
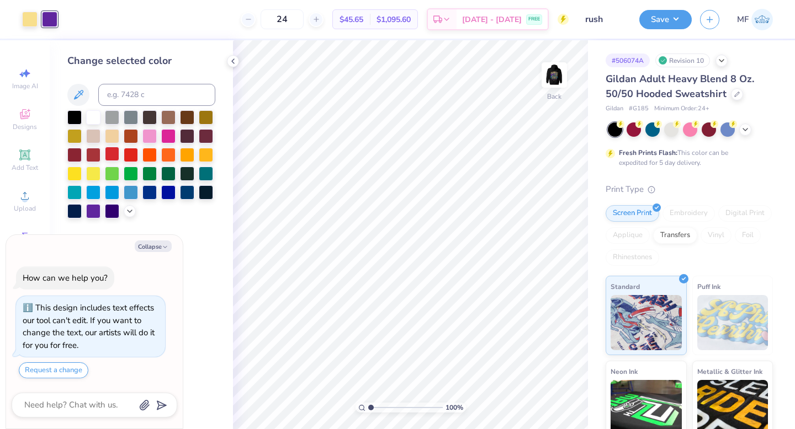
click at [112, 154] on div at bounding box center [112, 154] width 14 height 14
click at [554, 73] on img at bounding box center [554, 75] width 44 height 44
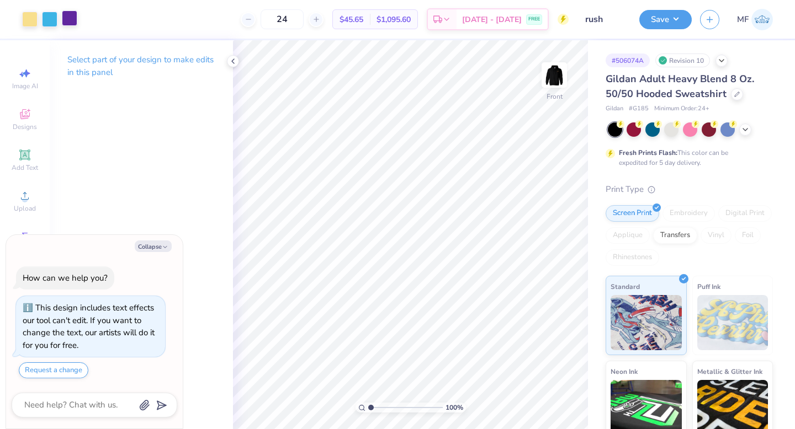
click at [70, 21] on div at bounding box center [69, 17] width 15 height 15
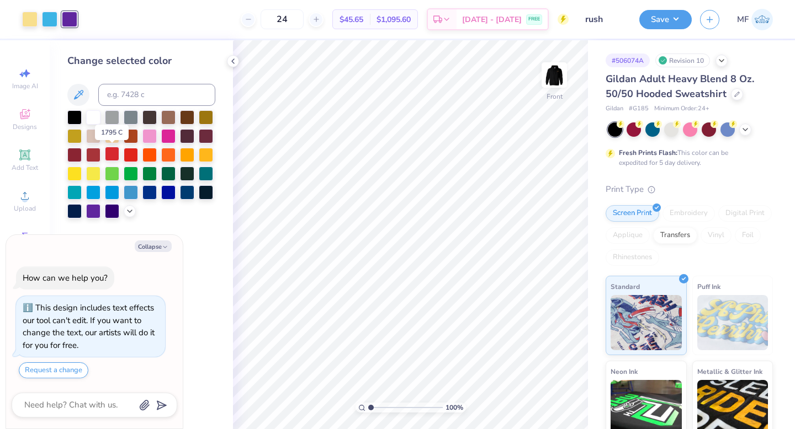
click at [113, 151] on div at bounding box center [112, 154] width 14 height 14
click at [669, 19] on button "Save" at bounding box center [665, 17] width 52 height 19
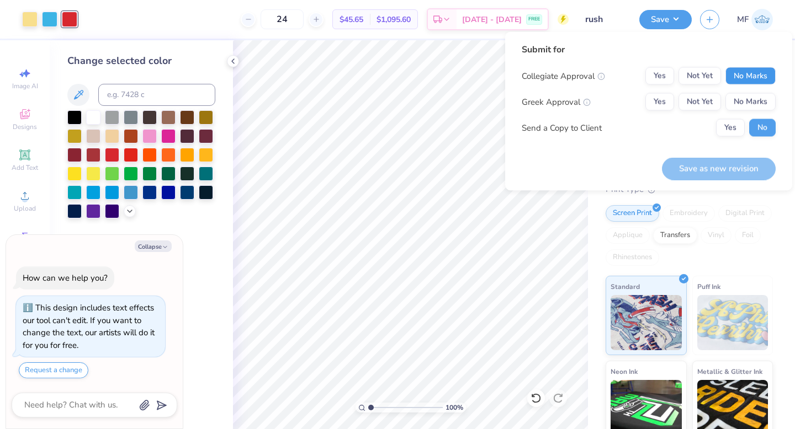
click at [740, 78] on button "No Marks" at bounding box center [750, 76] width 50 height 18
click at [665, 98] on button "Yes" at bounding box center [659, 102] width 29 height 18
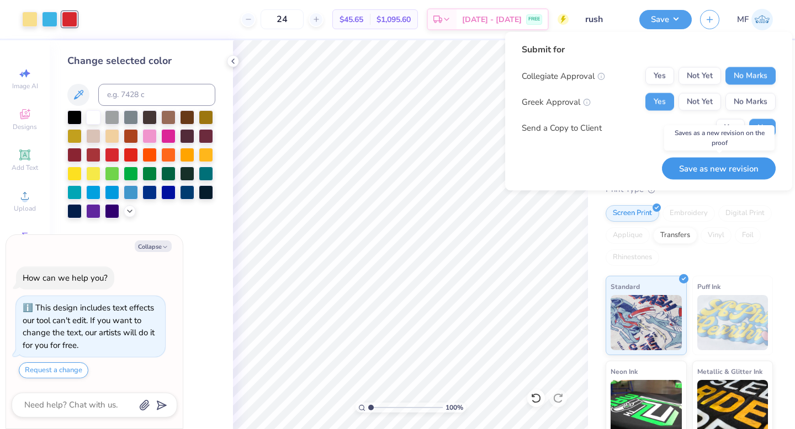
click at [735, 166] on button "Save as new revision" at bounding box center [719, 168] width 114 height 23
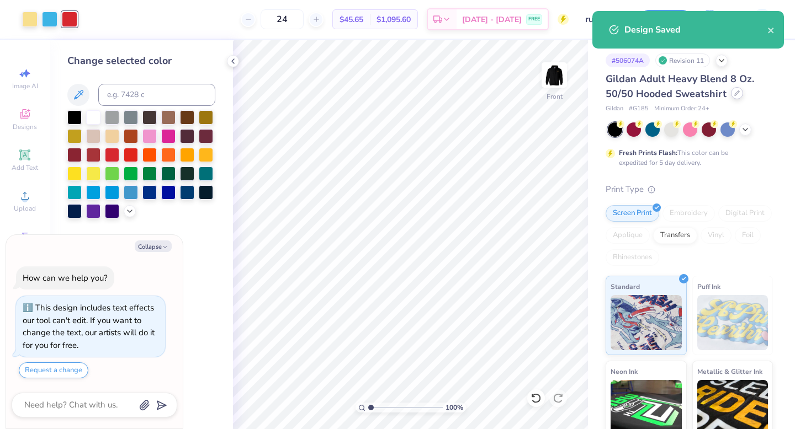
click at [738, 92] on div at bounding box center [737, 93] width 12 height 12
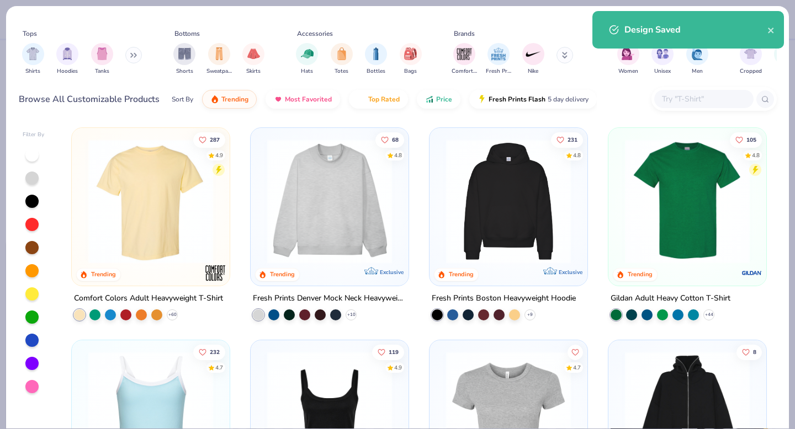
type textarea "x"
click at [674, 98] on input "text" at bounding box center [702, 99] width 85 height 13
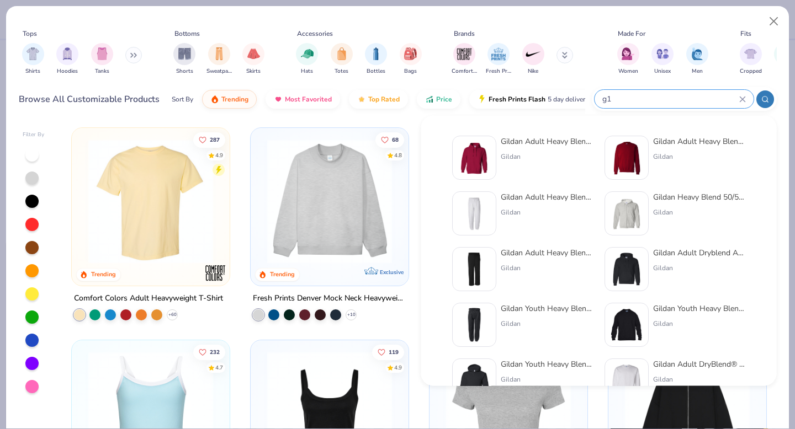
type input "g1"
click at [694, 132] on div "Gildan Adult Heavy Blend 8 Oz. 50/50 Hooded Sweatshirt Gildan Gildan Adult Heav…" at bounding box center [599, 269] width 318 height 279
click at [631, 163] on img at bounding box center [626, 158] width 34 height 34
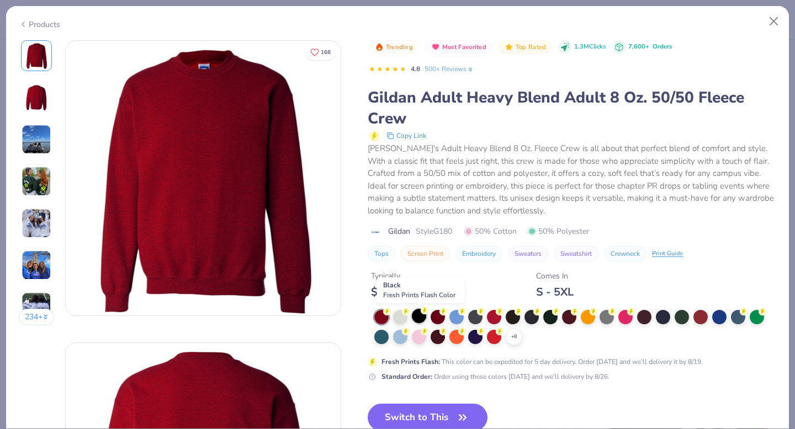
click at [421, 315] on div at bounding box center [419, 316] width 14 height 14
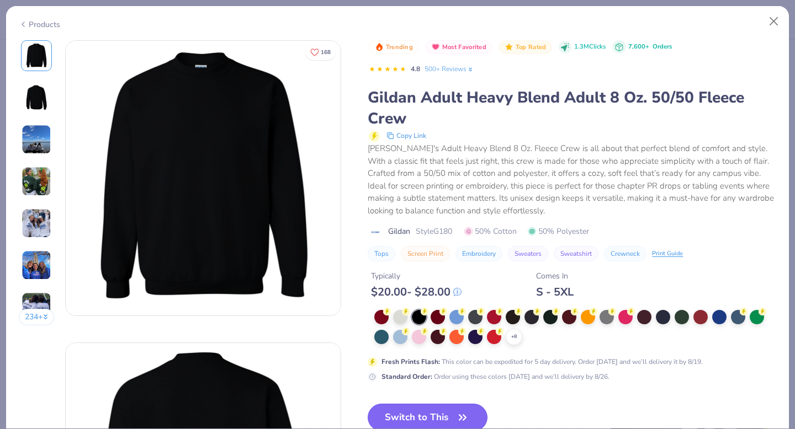
click at [433, 413] on button "Switch to This" at bounding box center [427, 418] width 120 height 28
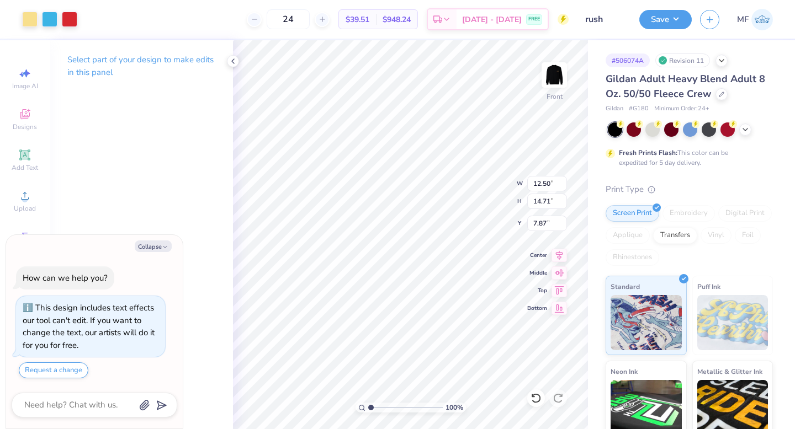
type textarea "x"
type input "2.60"
click at [655, 22] on button "Save" at bounding box center [665, 19] width 52 height 19
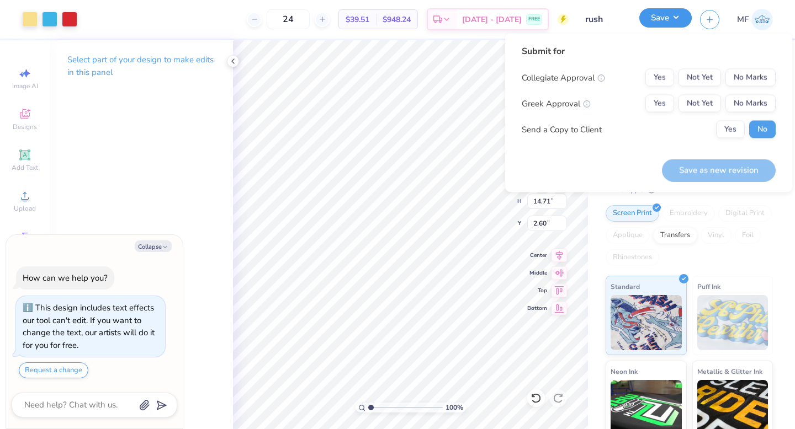
type textarea "x"
type input "3.00"
click at [740, 71] on button "No Marks" at bounding box center [750, 78] width 50 height 18
click at [658, 108] on button "Yes" at bounding box center [659, 104] width 29 height 18
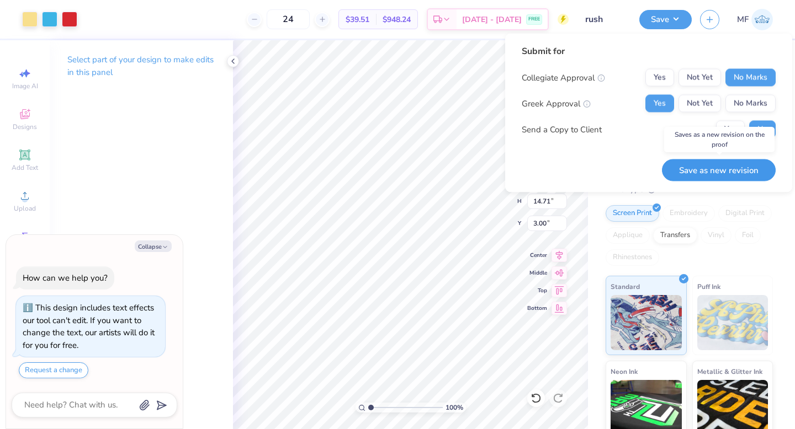
click at [728, 166] on button "Save as new revision" at bounding box center [719, 170] width 114 height 23
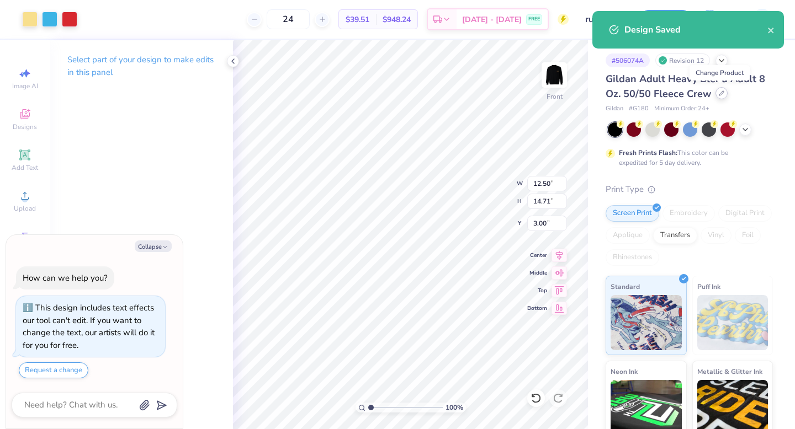
click at [718, 95] on icon at bounding box center [721, 93] width 6 height 6
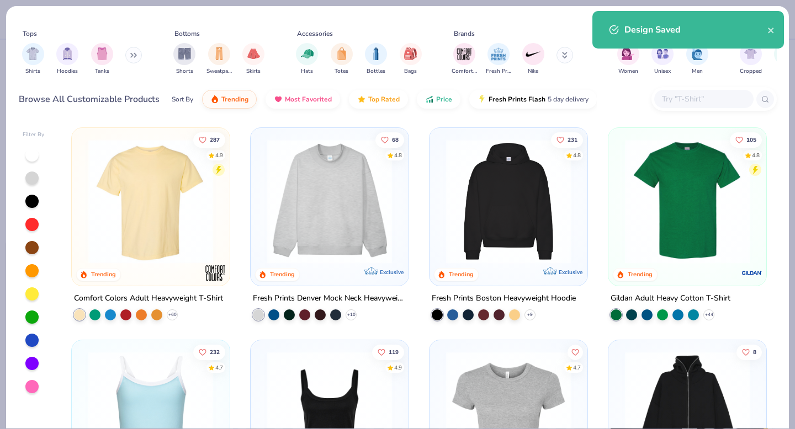
click at [687, 181] on img at bounding box center [687, 201] width 136 height 125
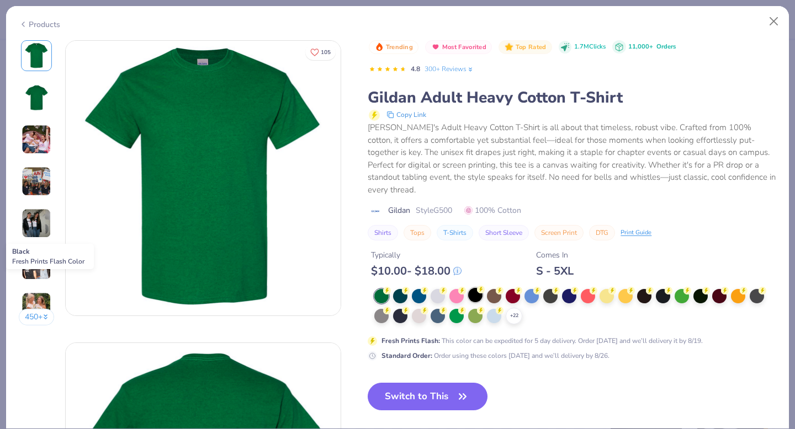
click at [474, 288] on div at bounding box center [475, 295] width 14 height 14
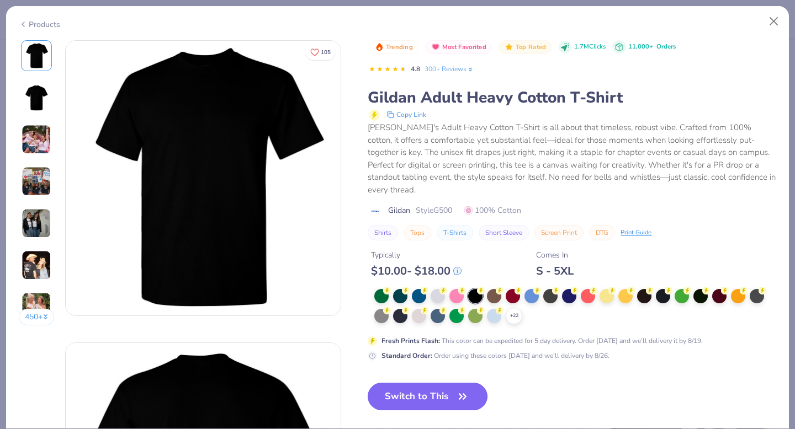
click at [420, 383] on button "Switch to This" at bounding box center [427, 397] width 120 height 28
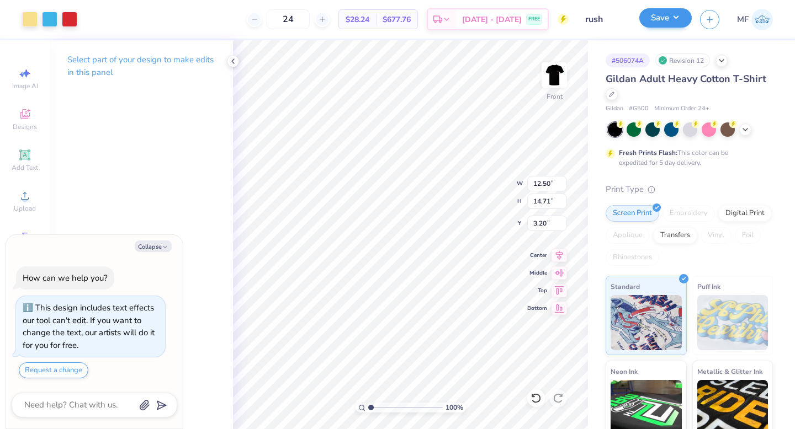
type textarea "x"
type input "3.00"
click at [665, 20] on button "Save" at bounding box center [665, 17] width 52 height 19
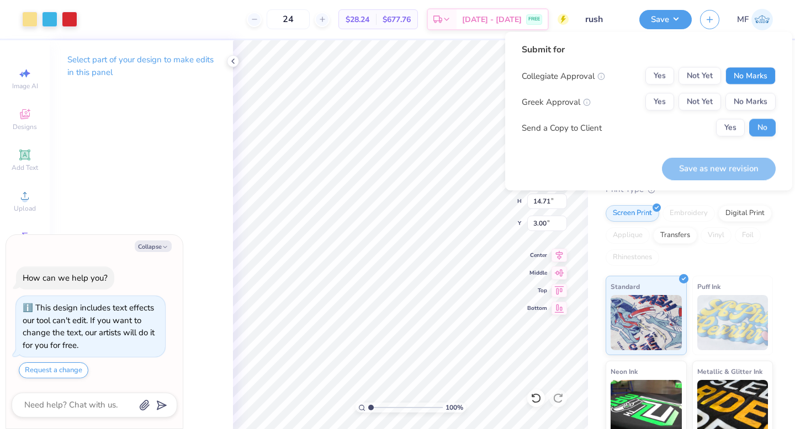
click at [747, 81] on button "No Marks" at bounding box center [750, 76] width 50 height 18
click at [658, 98] on button "Yes" at bounding box center [659, 102] width 29 height 18
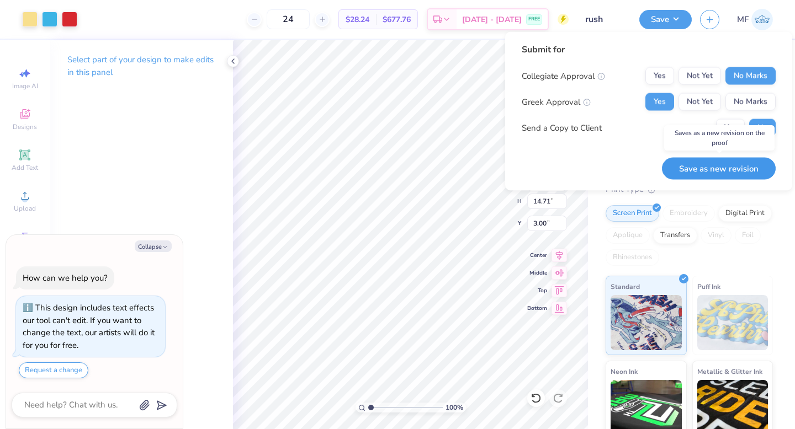
click at [731, 171] on button "Save as new revision" at bounding box center [719, 168] width 114 height 23
type textarea "x"
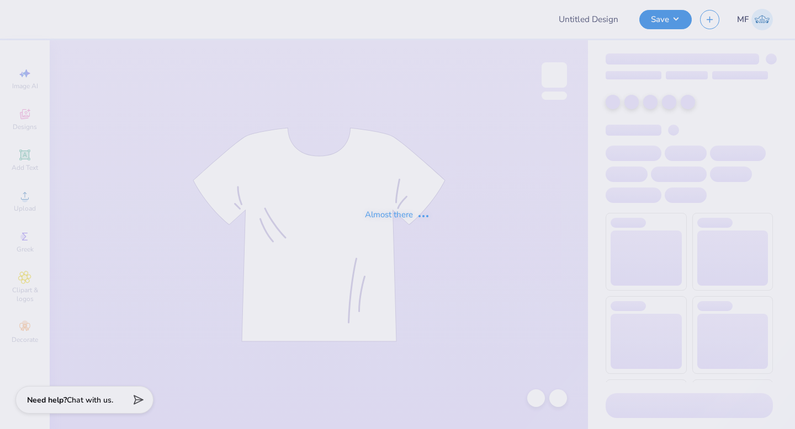
type input "rush"
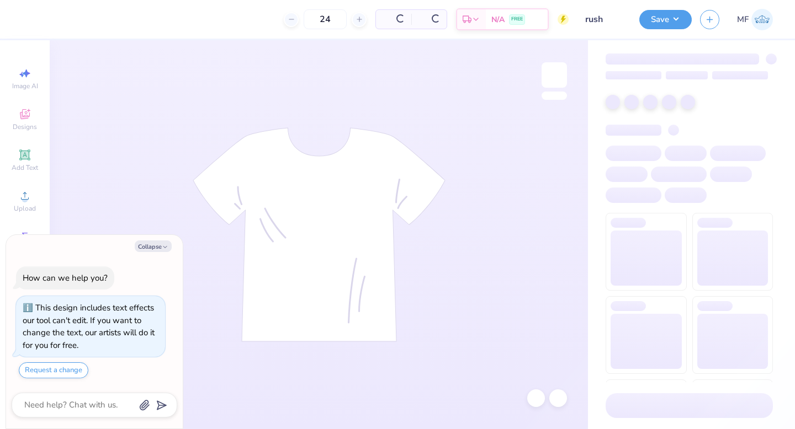
type textarea "x"
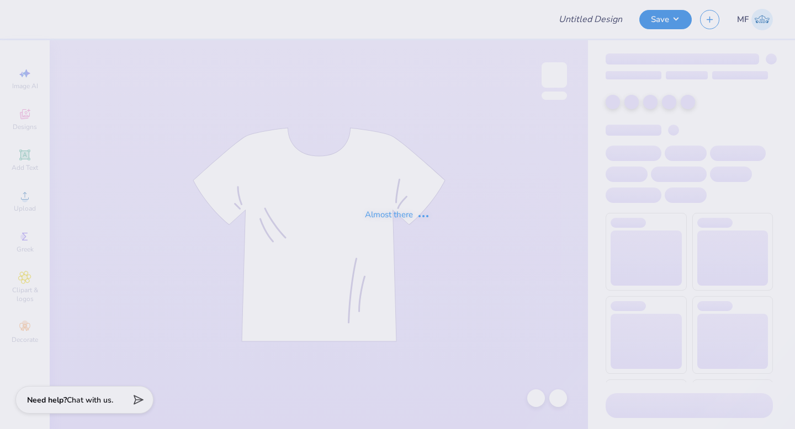
type input "rush"
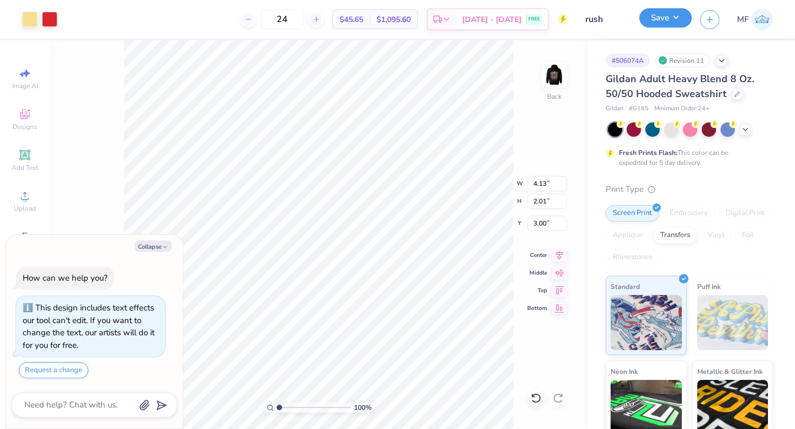
click at [665, 10] on button "Save" at bounding box center [665, 17] width 52 height 19
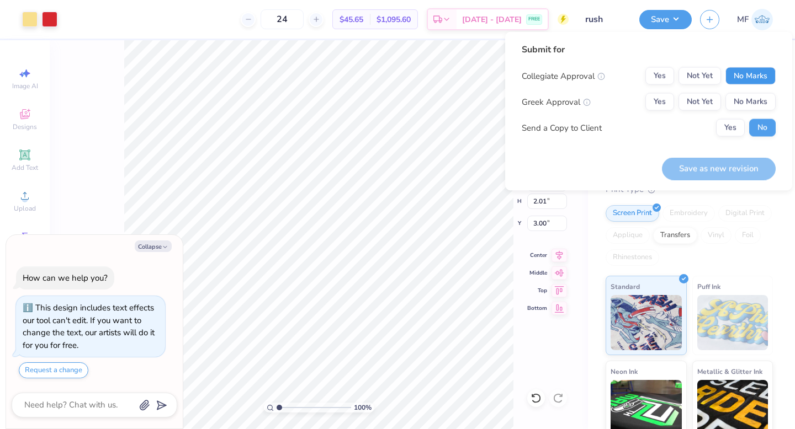
click at [740, 72] on button "No Marks" at bounding box center [750, 76] width 50 height 18
click at [662, 100] on button "Yes" at bounding box center [659, 102] width 29 height 18
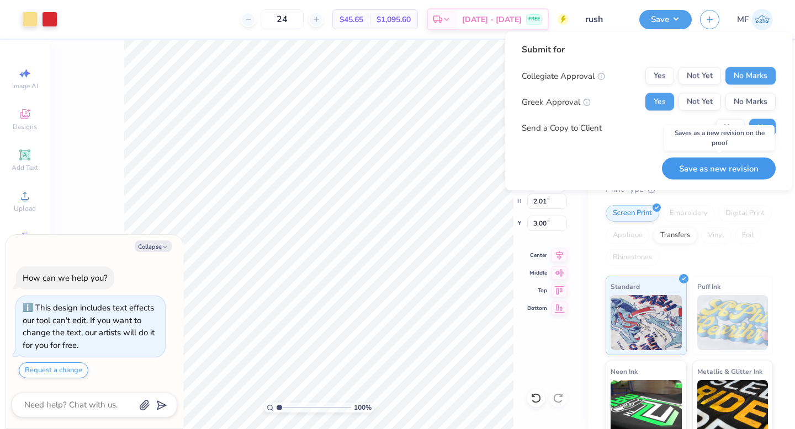
click at [720, 174] on button "Save as new revision" at bounding box center [719, 168] width 114 height 23
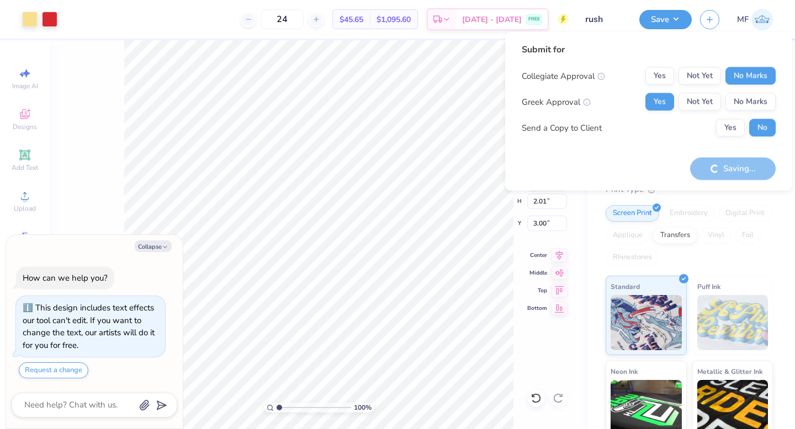
type textarea "x"
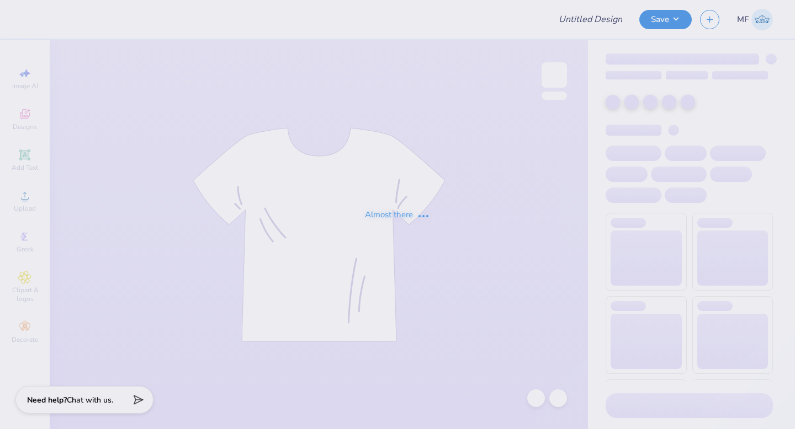
type input "rush"
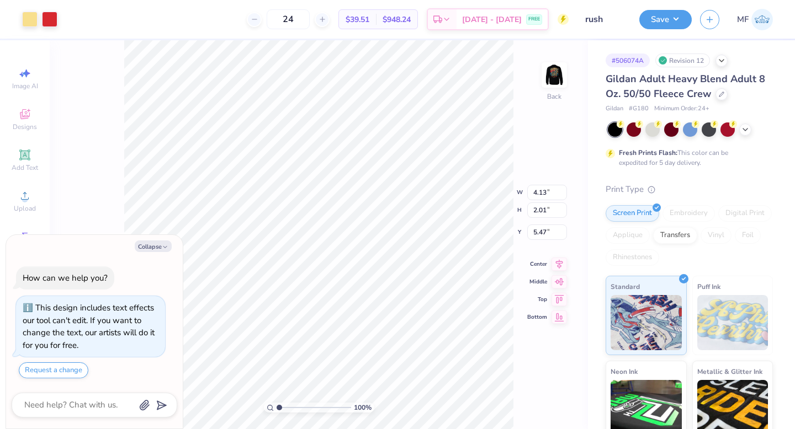
type textarea "x"
type input "3.00"
click at [658, 18] on button "Save" at bounding box center [665, 17] width 52 height 19
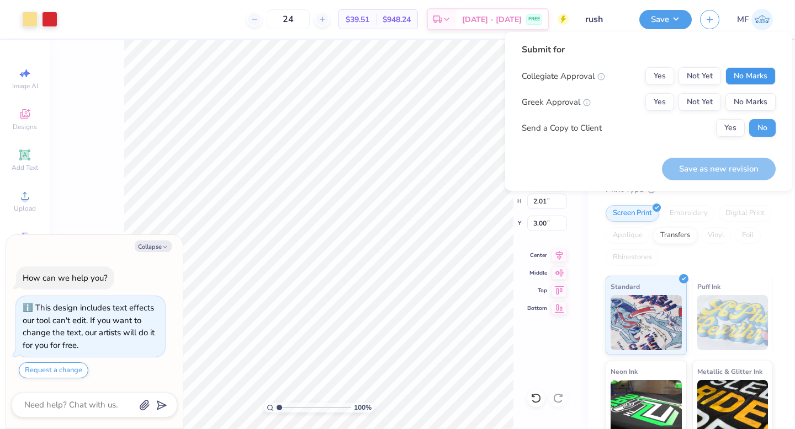
click at [761, 75] on button "No Marks" at bounding box center [750, 76] width 50 height 18
click at [656, 102] on button "Yes" at bounding box center [659, 102] width 29 height 18
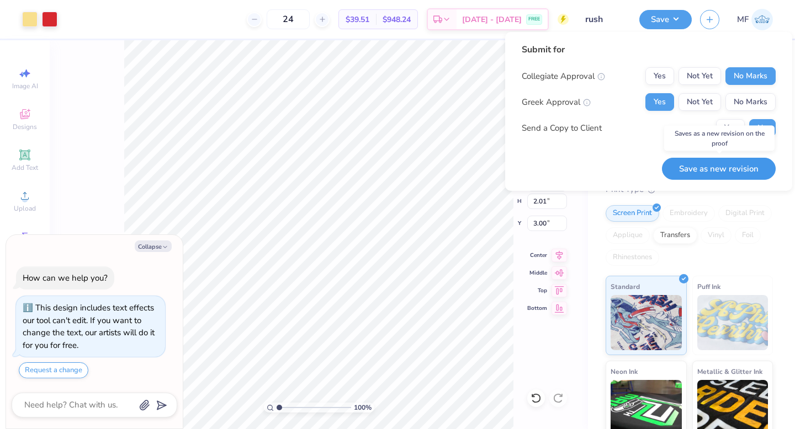
click at [731, 164] on button "Save as new revision" at bounding box center [719, 169] width 114 height 23
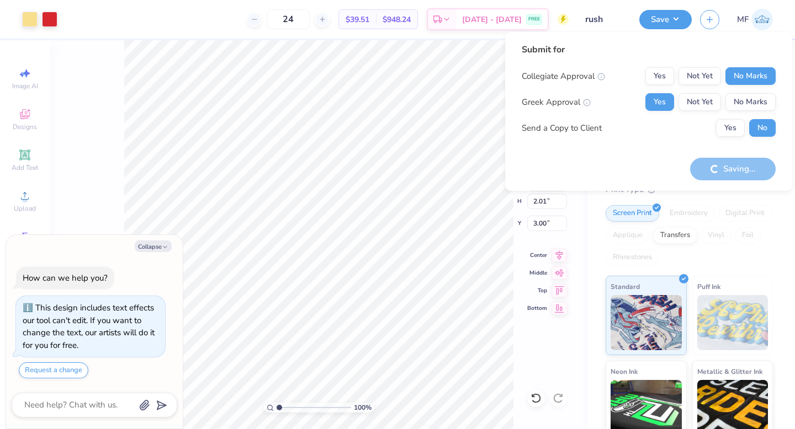
type textarea "x"
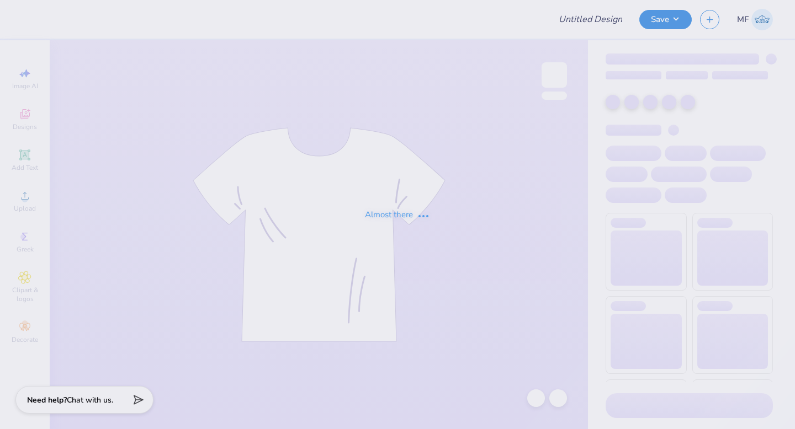
type input "rush"
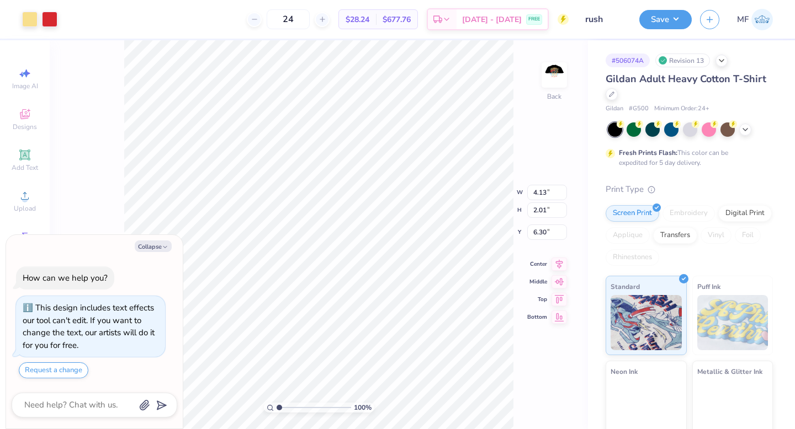
type textarea "x"
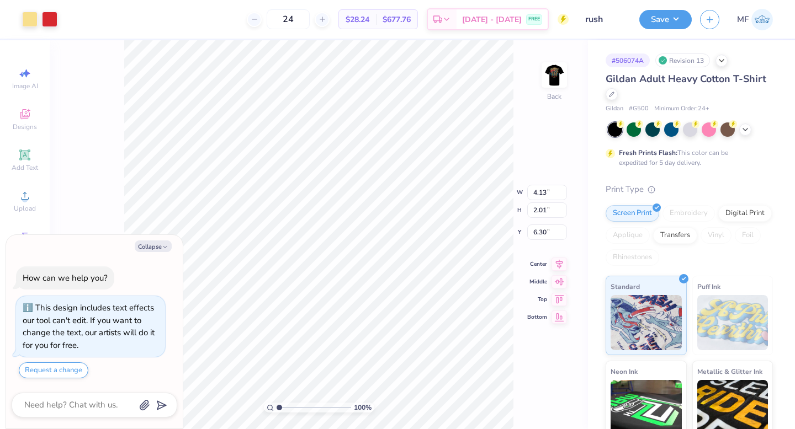
type input "3.00"
click at [660, 19] on button "Save" at bounding box center [665, 17] width 52 height 19
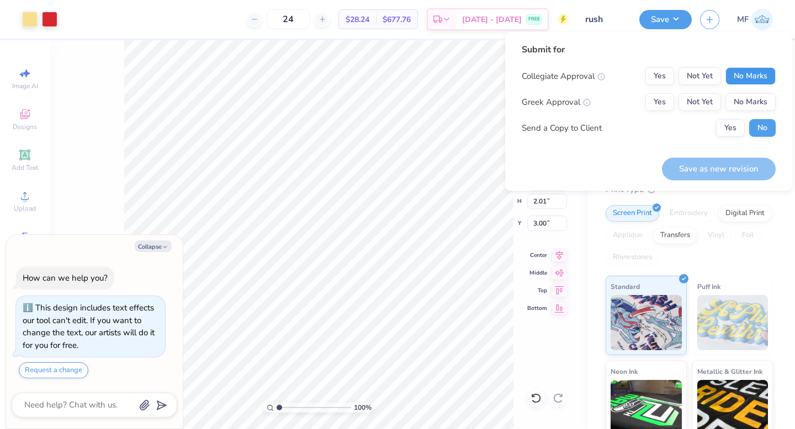
click at [754, 77] on button "No Marks" at bounding box center [750, 76] width 50 height 18
click at [655, 98] on button "Yes" at bounding box center [659, 102] width 29 height 18
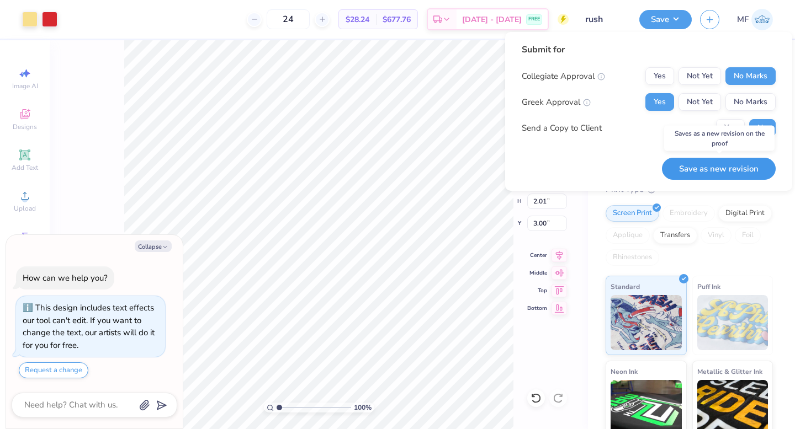
click at [715, 169] on button "Save as new revision" at bounding box center [719, 169] width 114 height 23
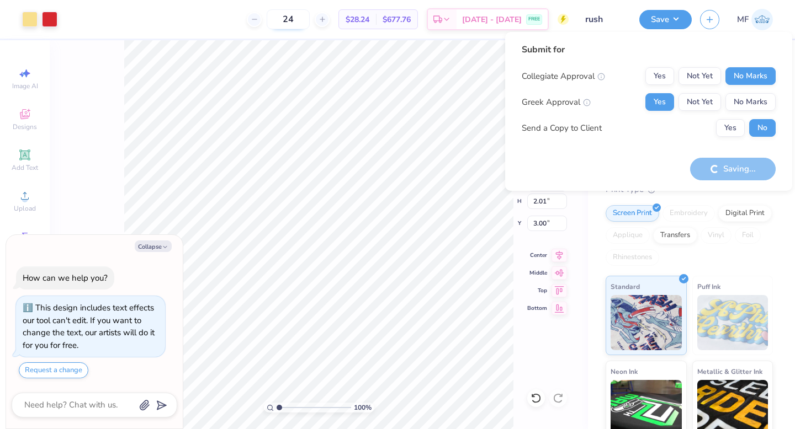
type textarea "x"
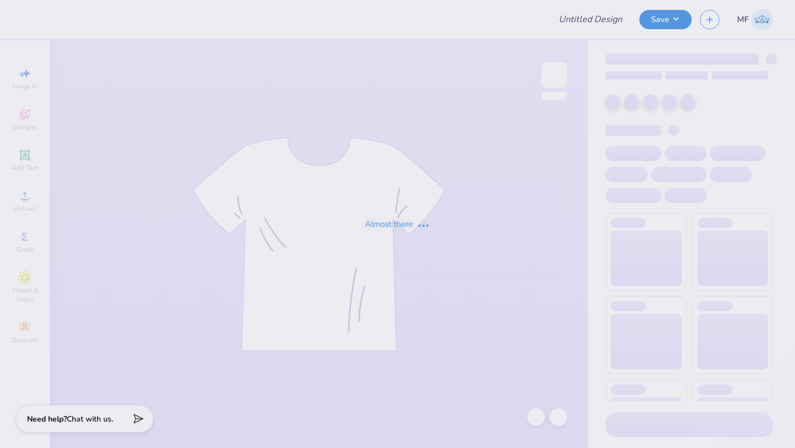
type input "Pink hoodie"
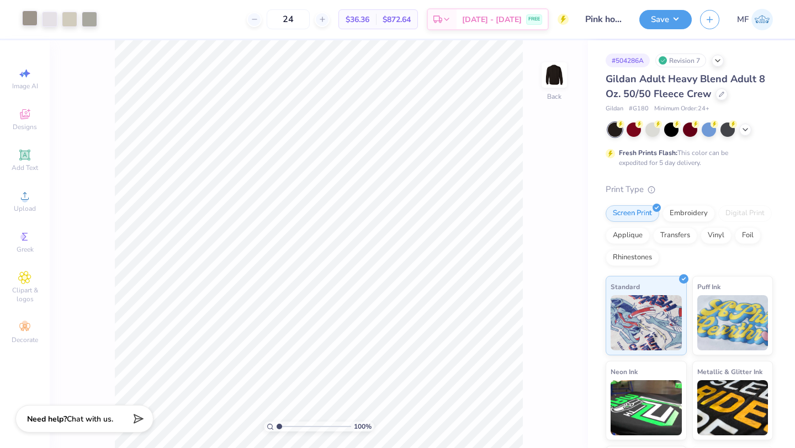
click at [34, 18] on div at bounding box center [29, 17] width 15 height 15
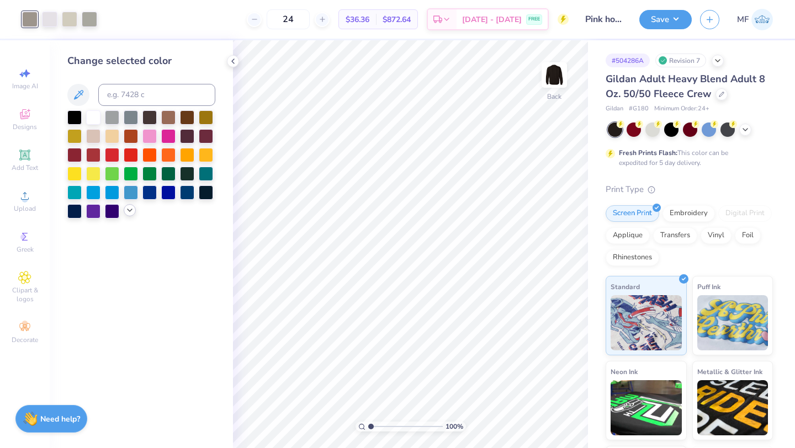
click at [128, 211] on icon at bounding box center [129, 210] width 9 height 9
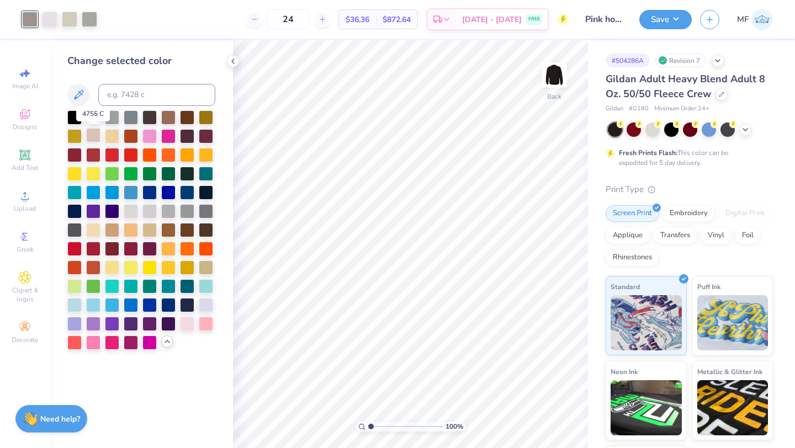
click at [90, 131] on div at bounding box center [93, 135] width 14 height 14
click at [129, 209] on div at bounding box center [131, 210] width 14 height 14
click at [668, 18] on button "Save" at bounding box center [665, 17] width 52 height 19
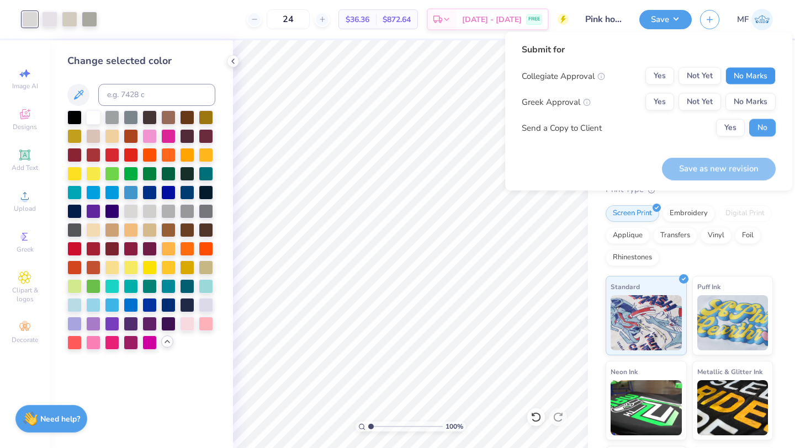
click at [740, 73] on button "No Marks" at bounding box center [750, 76] width 50 height 18
click at [663, 100] on button "Yes" at bounding box center [659, 102] width 29 height 18
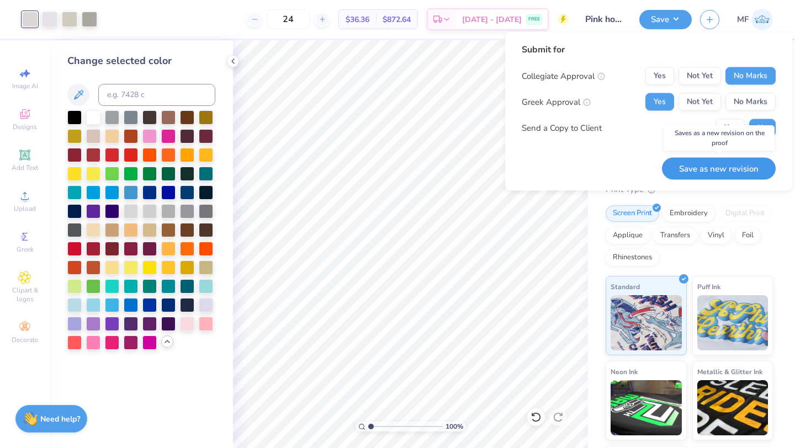
click at [725, 169] on button "Save as new revision" at bounding box center [719, 168] width 114 height 23
